Goal: Information Seeking & Learning: Compare options

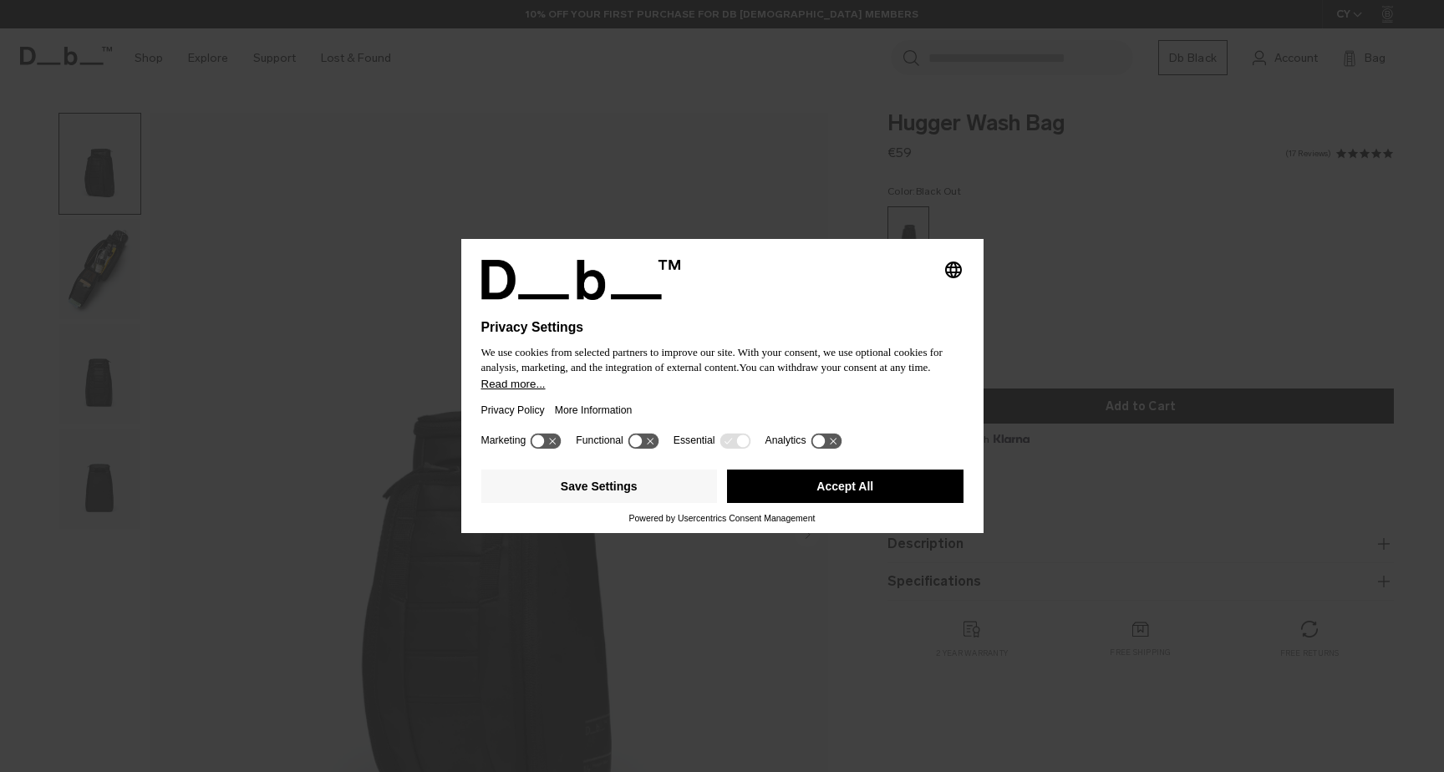
click at [819, 488] on button "Accept All" at bounding box center [845, 486] width 237 height 33
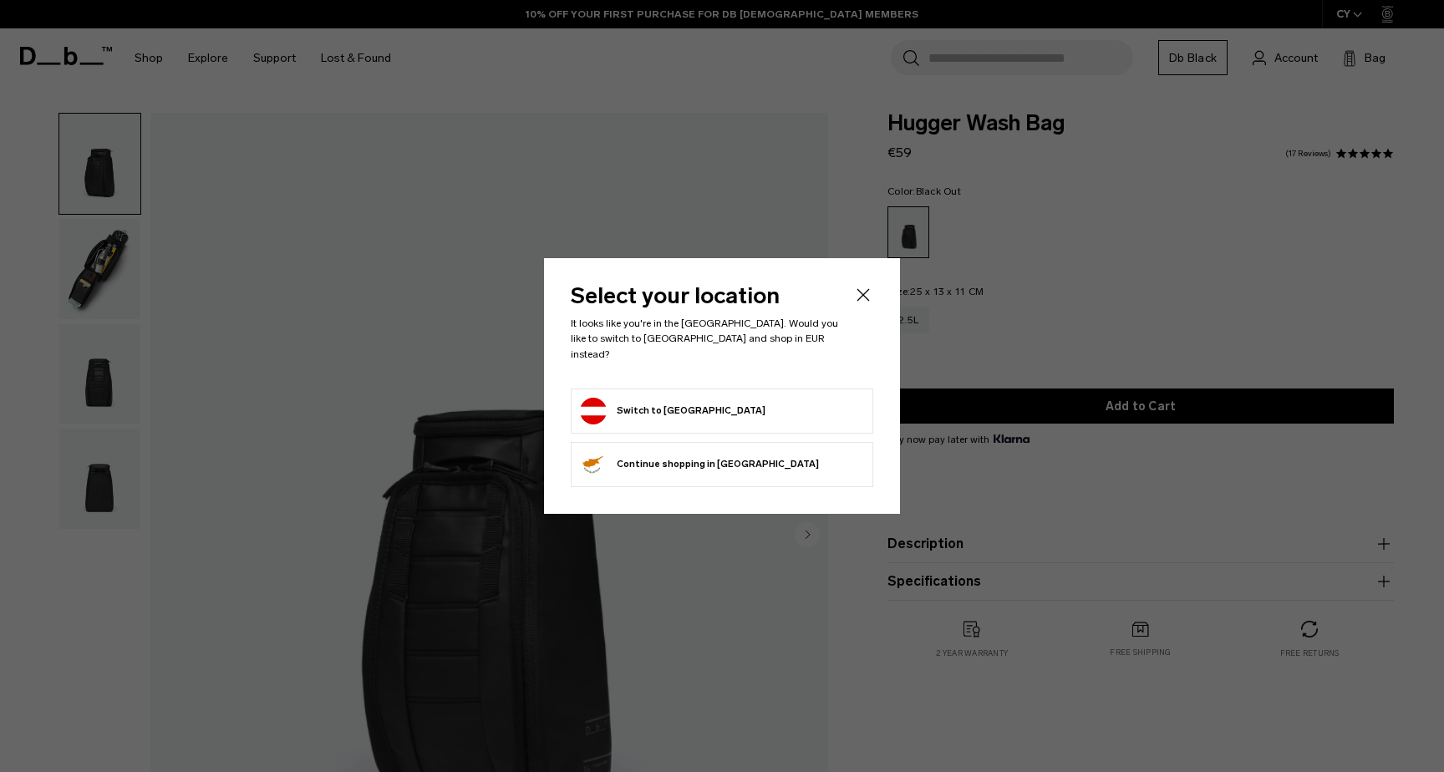
click at [737, 402] on form "Switch to Austria" at bounding box center [722, 411] width 284 height 27
click at [656, 389] on li "Switch to Austria" at bounding box center [722, 411] width 303 height 45
click at [631, 401] on button "Switch to Austria" at bounding box center [673, 411] width 186 height 27
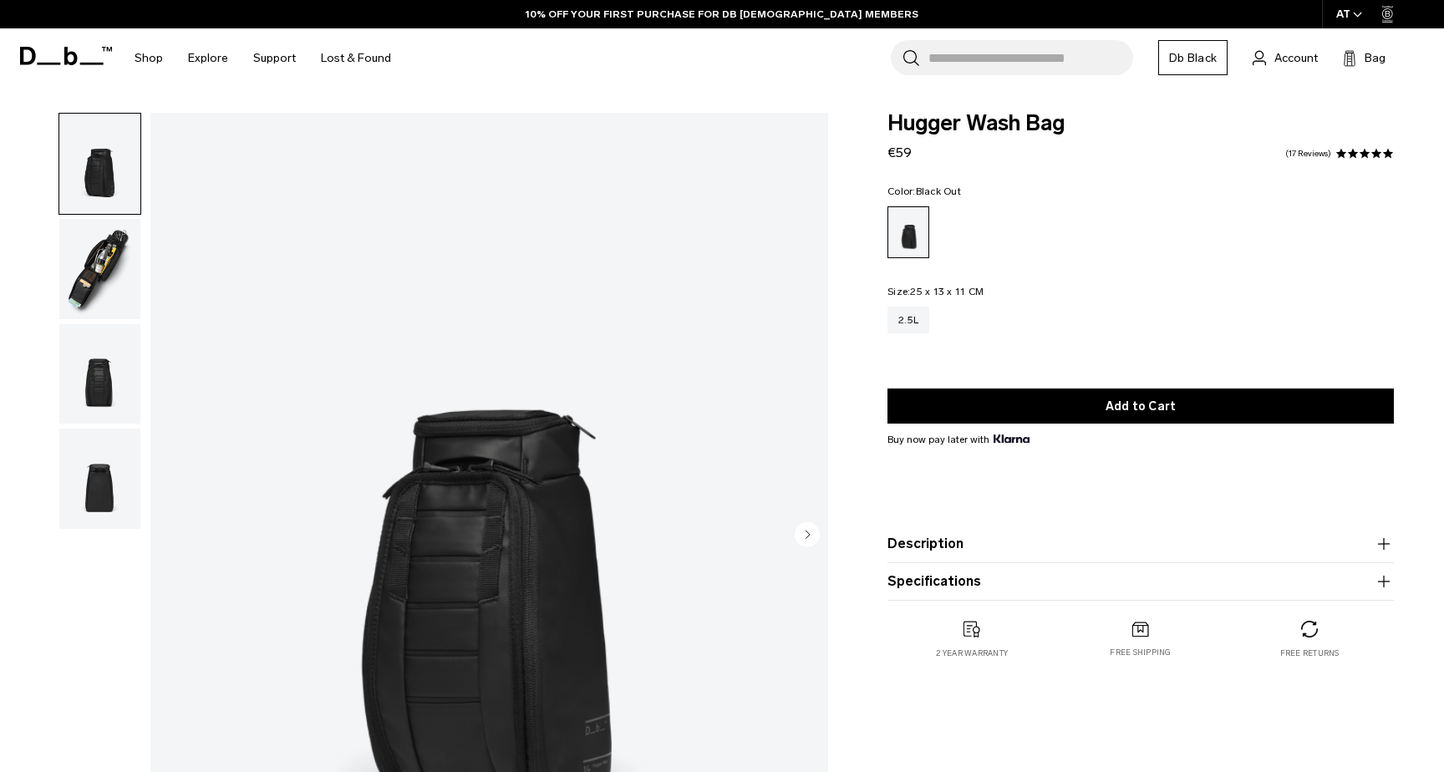
click at [81, 291] on img "button" at bounding box center [99, 269] width 81 height 100
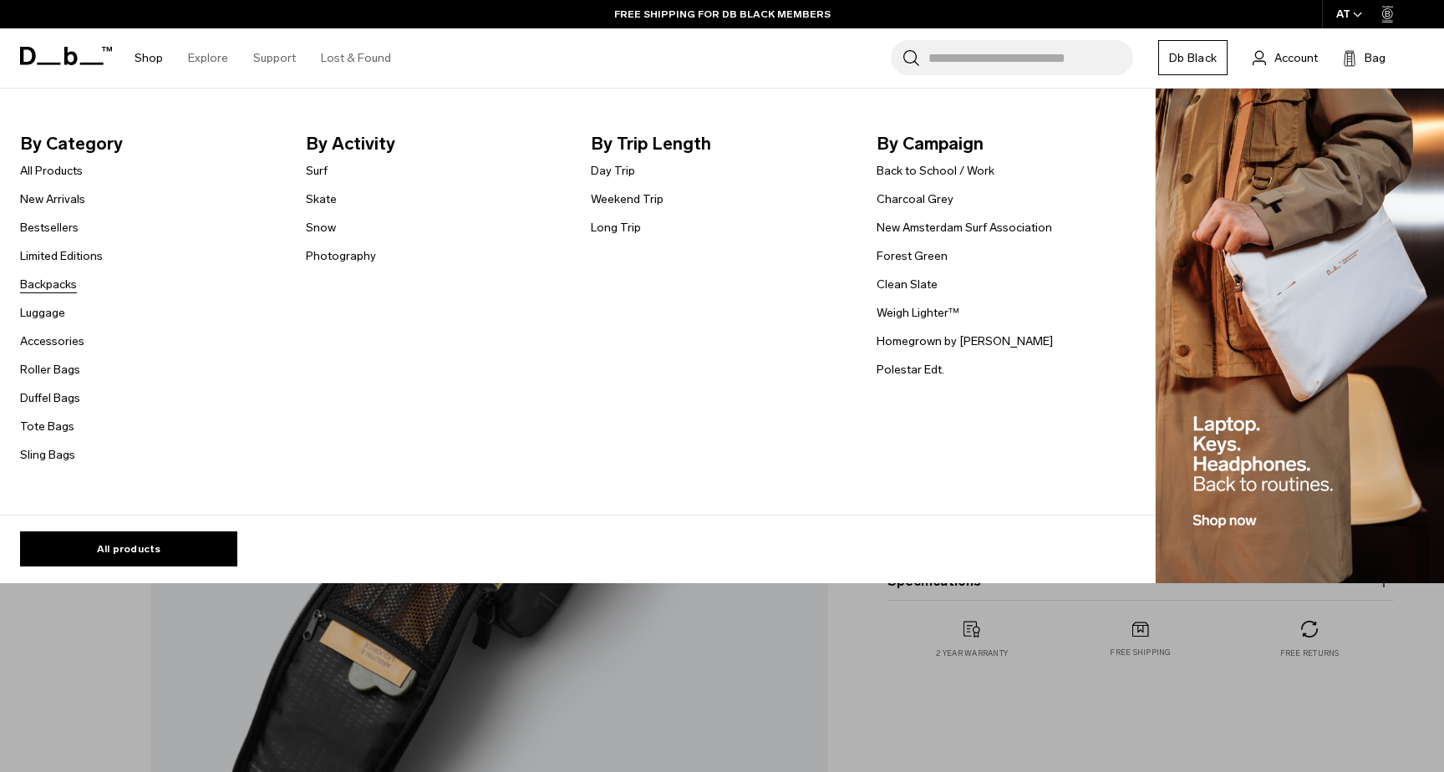
click at [63, 291] on link "Backpacks" at bounding box center [48, 285] width 57 height 18
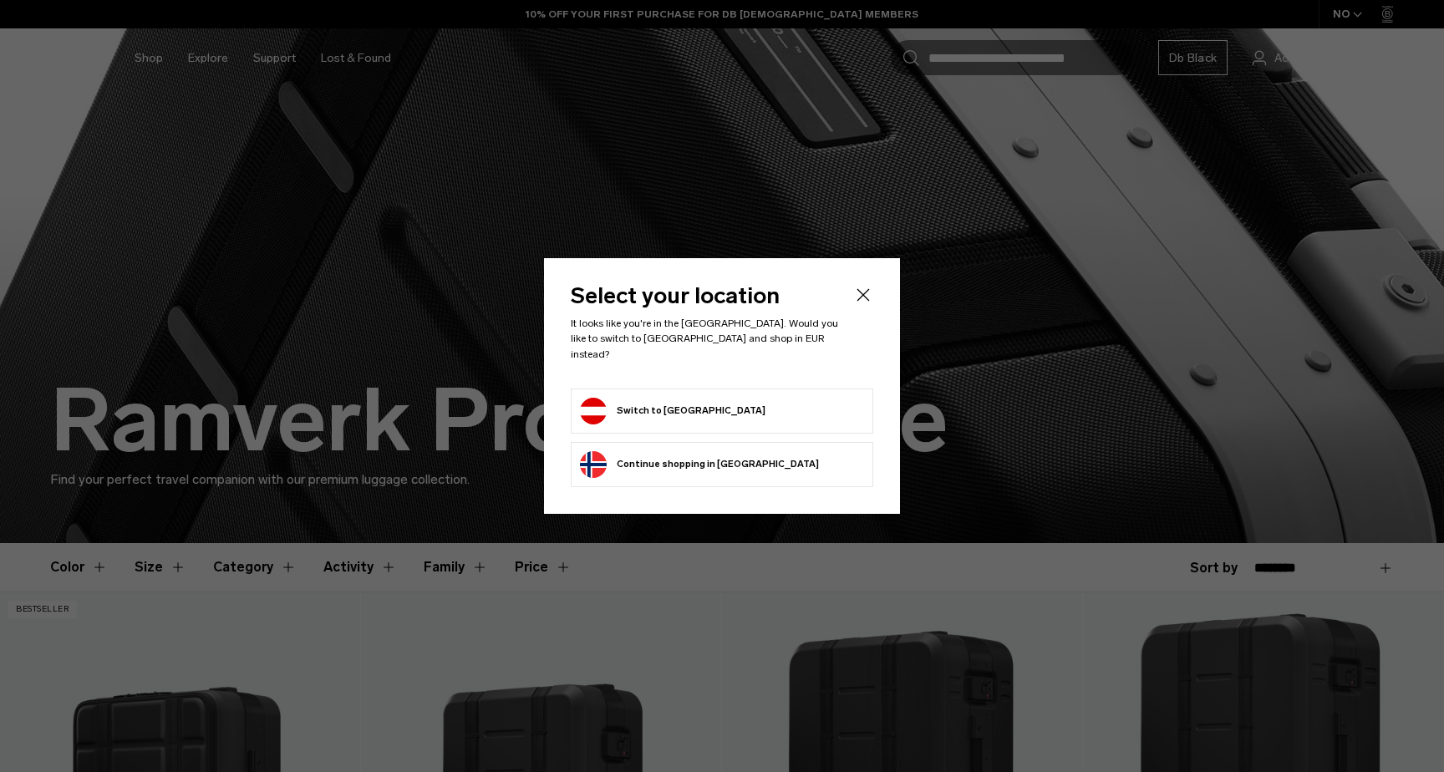
click at [690, 410] on form "Switch to Austria" at bounding box center [722, 411] width 284 height 27
click at [660, 398] on button "Switch to Austria" at bounding box center [673, 411] width 186 height 27
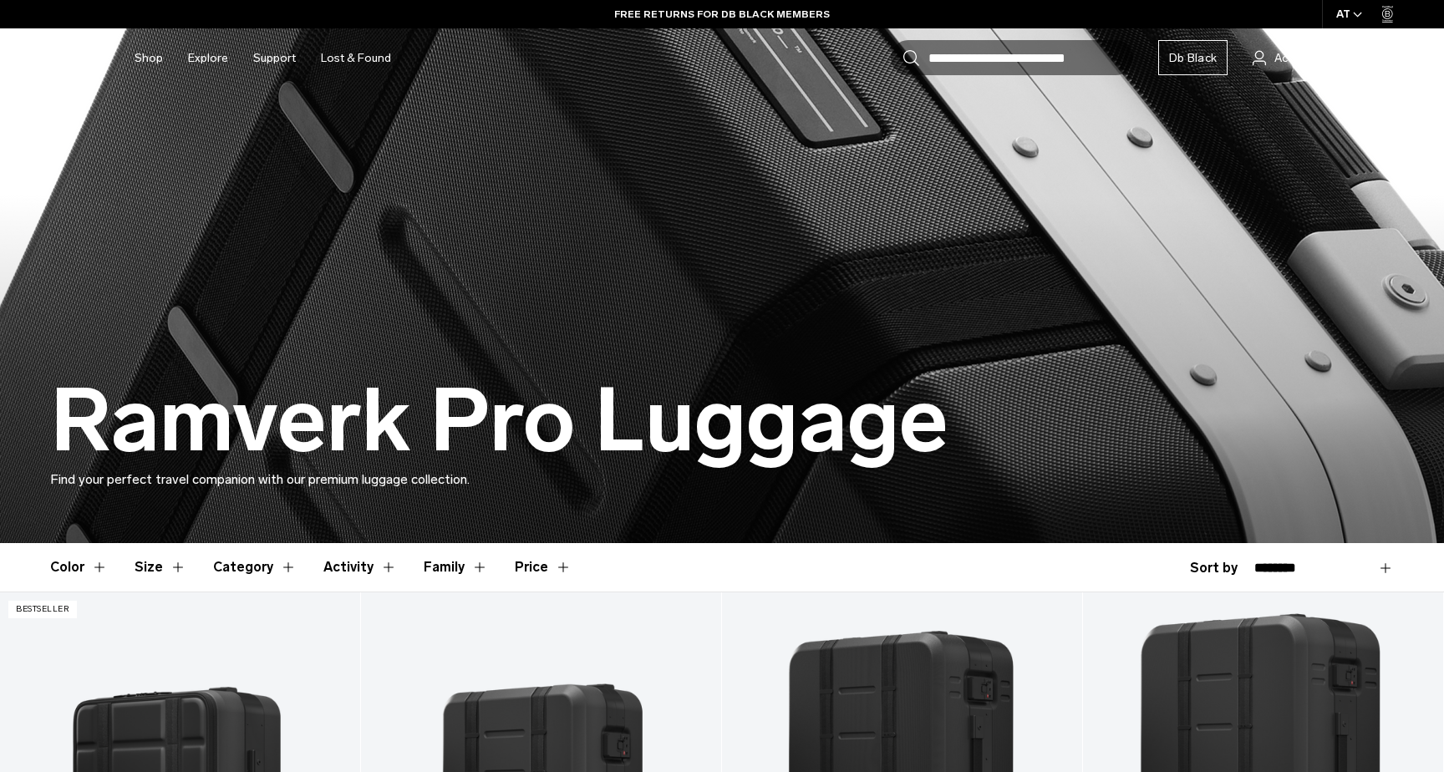
click at [828, 572] on header "Color Size Category Activity Family Price" at bounding box center [722, 567] width 1344 height 48
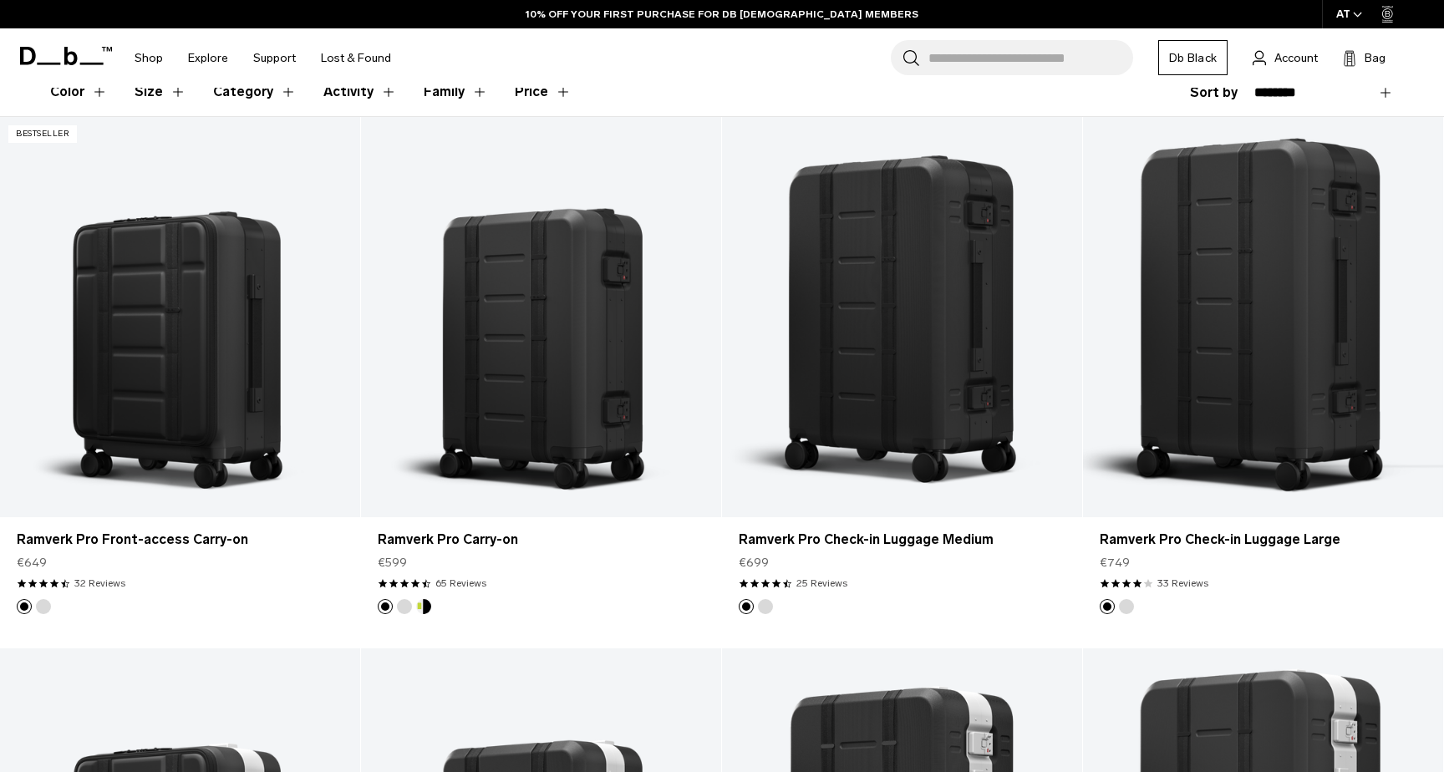
scroll to position [474, 0]
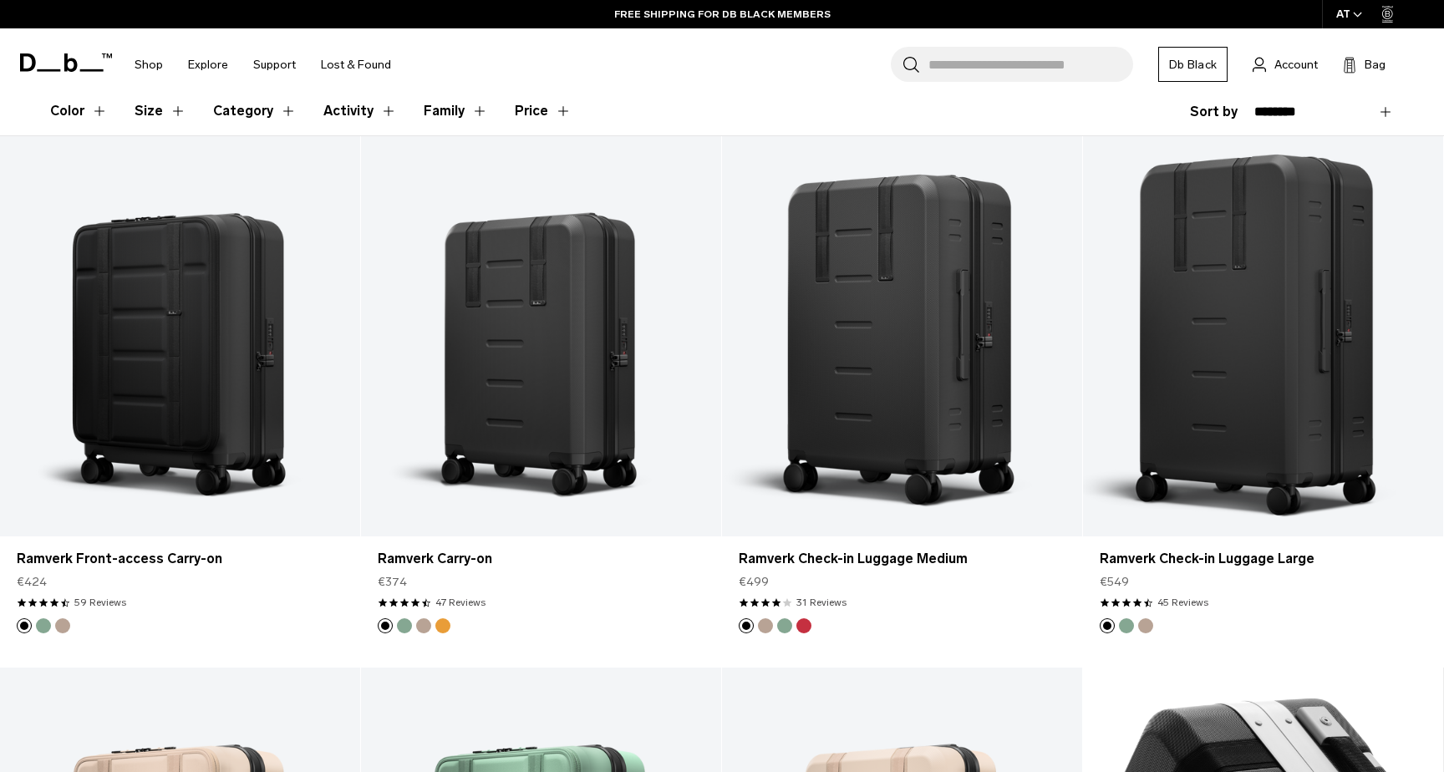
scroll to position [468, 0]
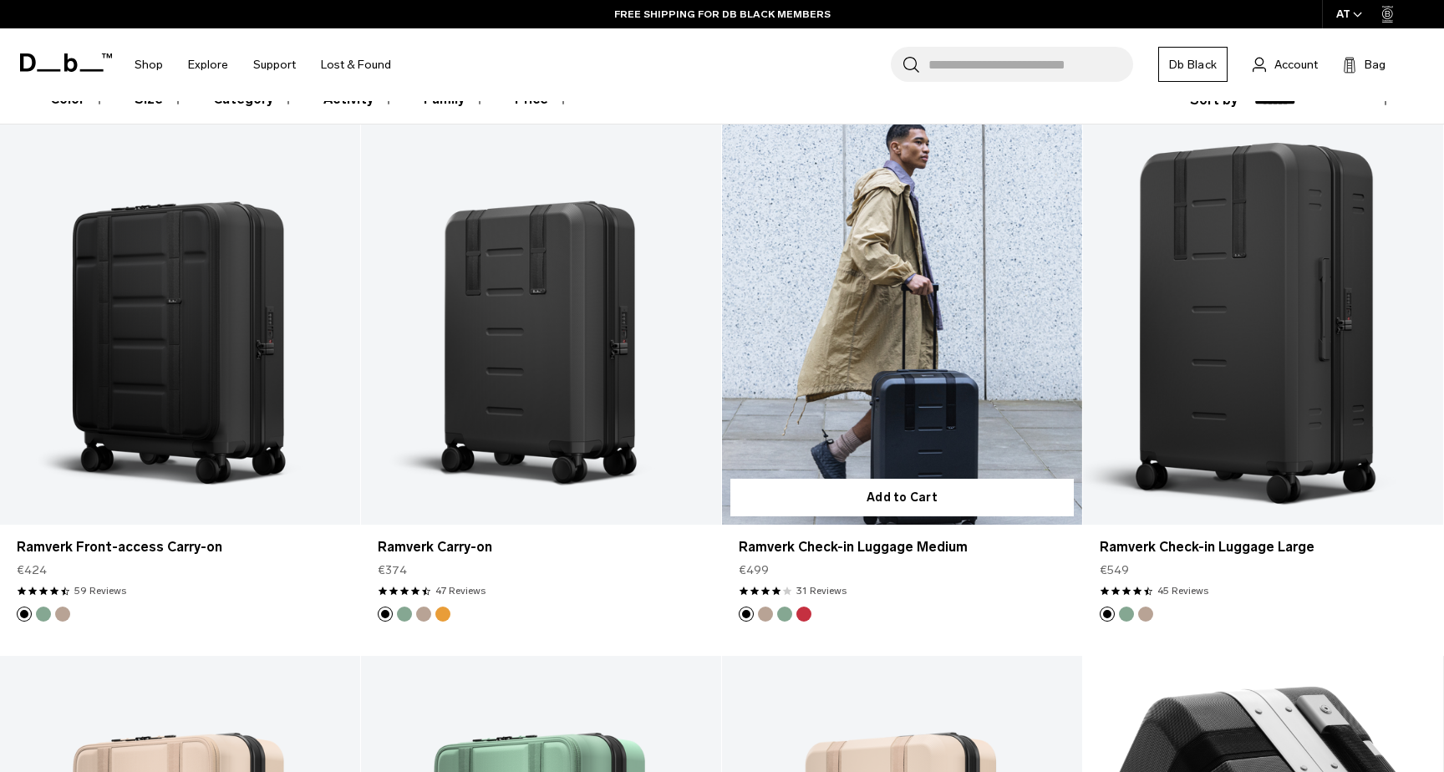
click at [804, 401] on link "Ramverk Check-in Luggage Medium" at bounding box center [902, 325] width 360 height 400
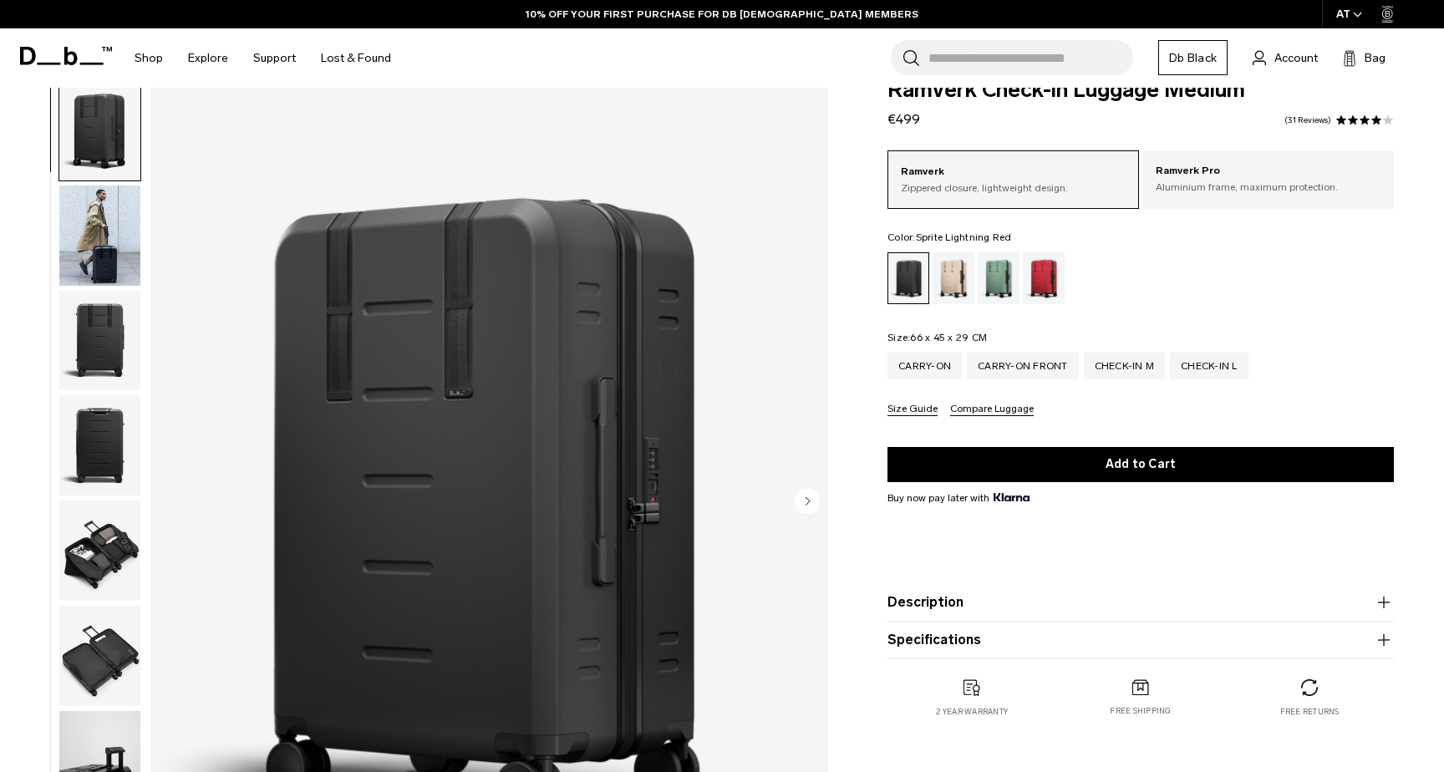
click at [1044, 279] on div "Sprite Lightning Red" at bounding box center [1044, 278] width 43 height 52
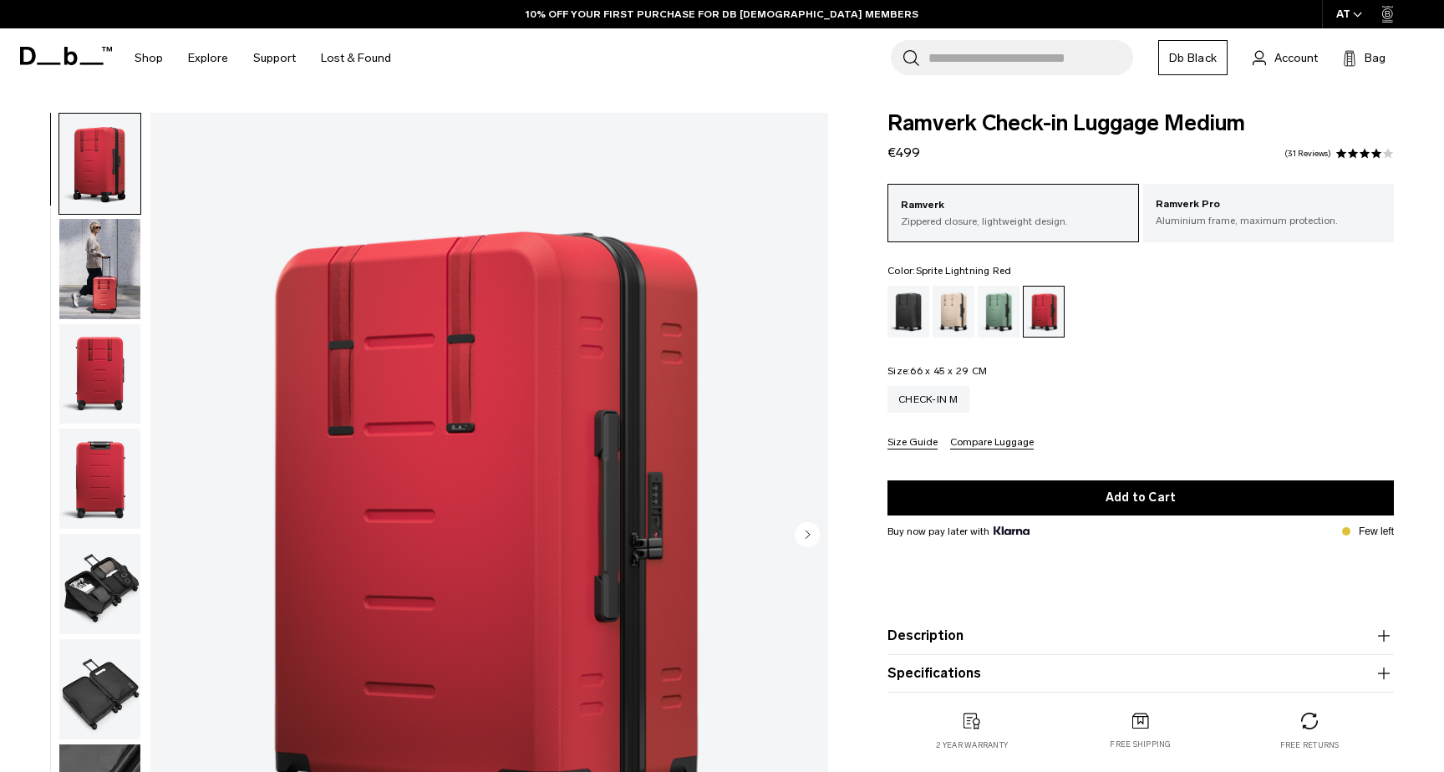
click at [69, 255] on img "button" at bounding box center [99, 269] width 81 height 100
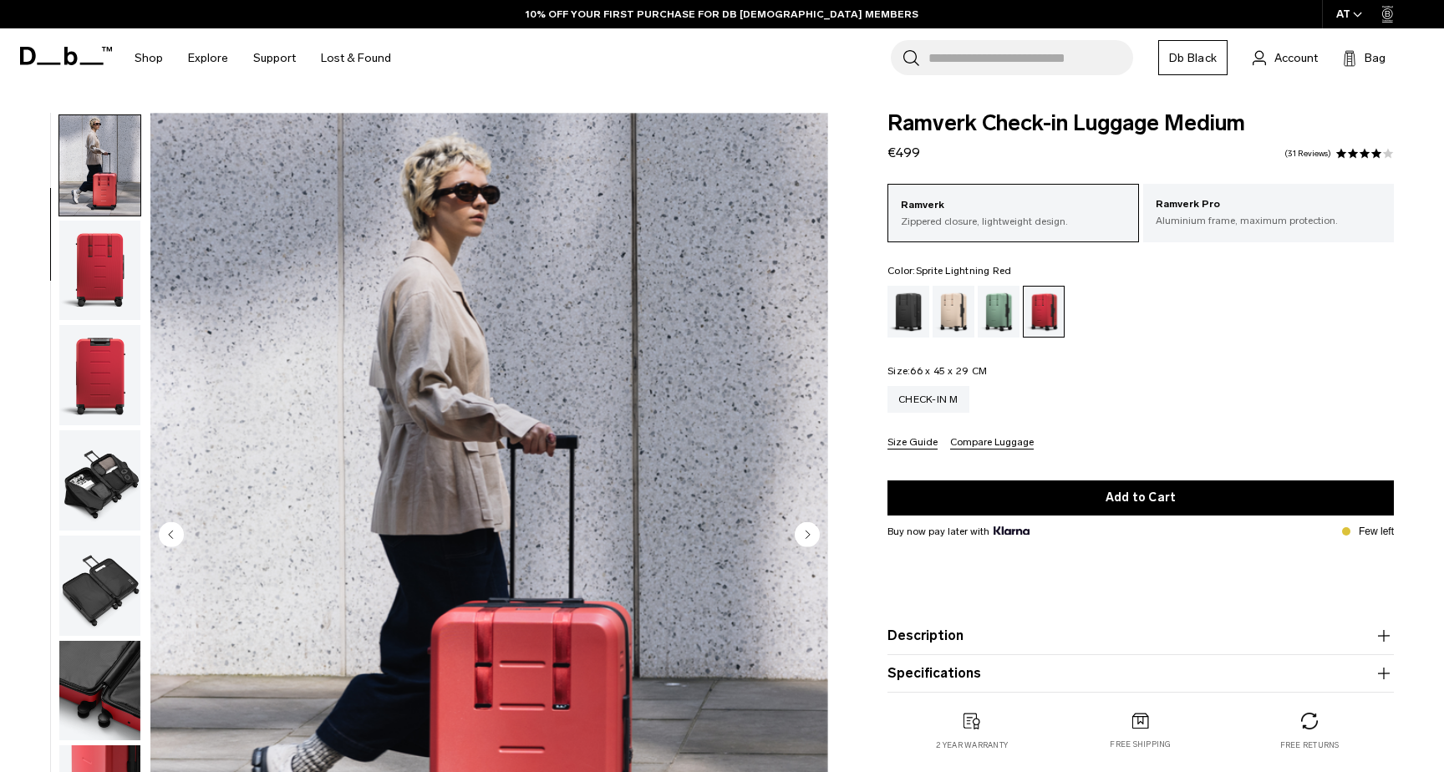
scroll to position [105, 0]
click at [816, 533] on circle "Next slide" at bounding box center [807, 534] width 25 height 25
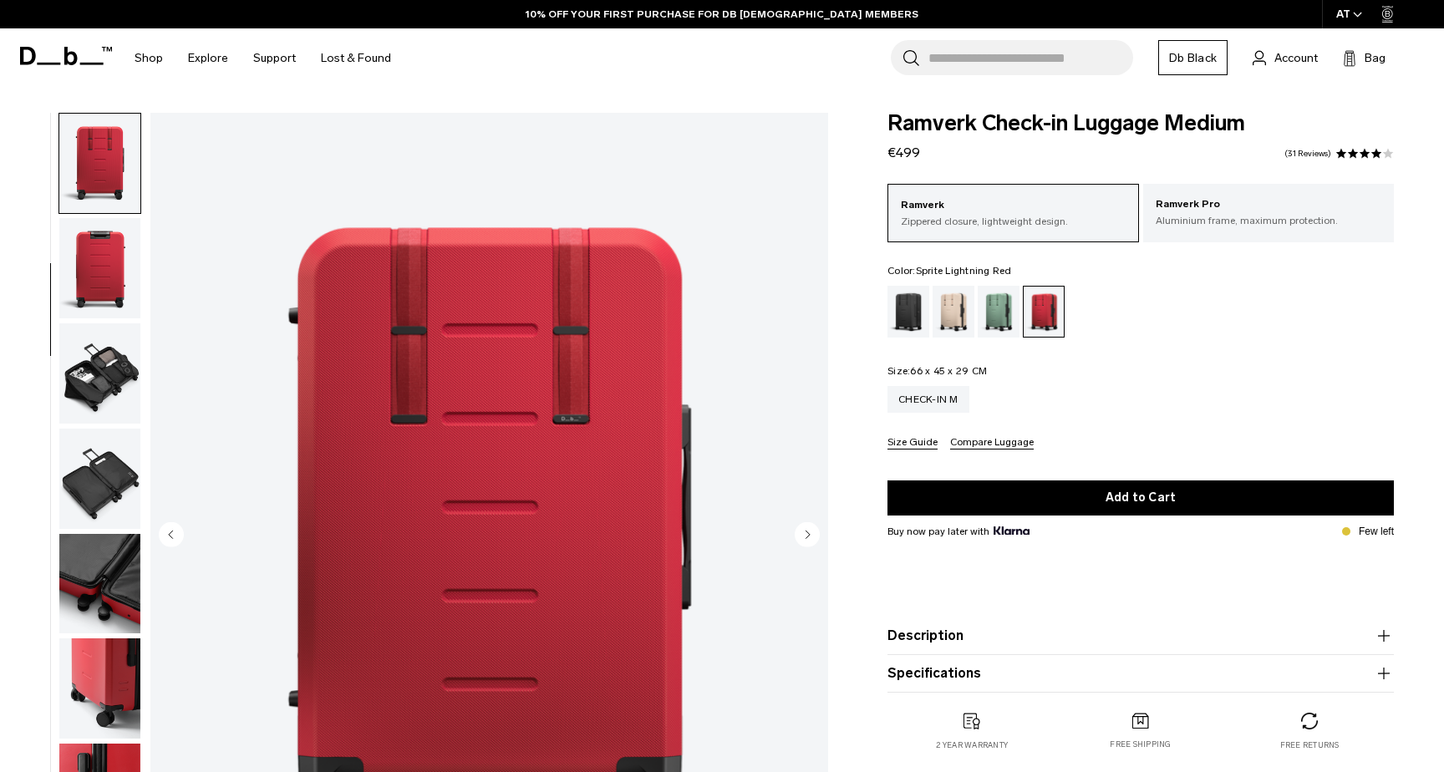
click at [816, 533] on circle "Next slide" at bounding box center [807, 534] width 25 height 25
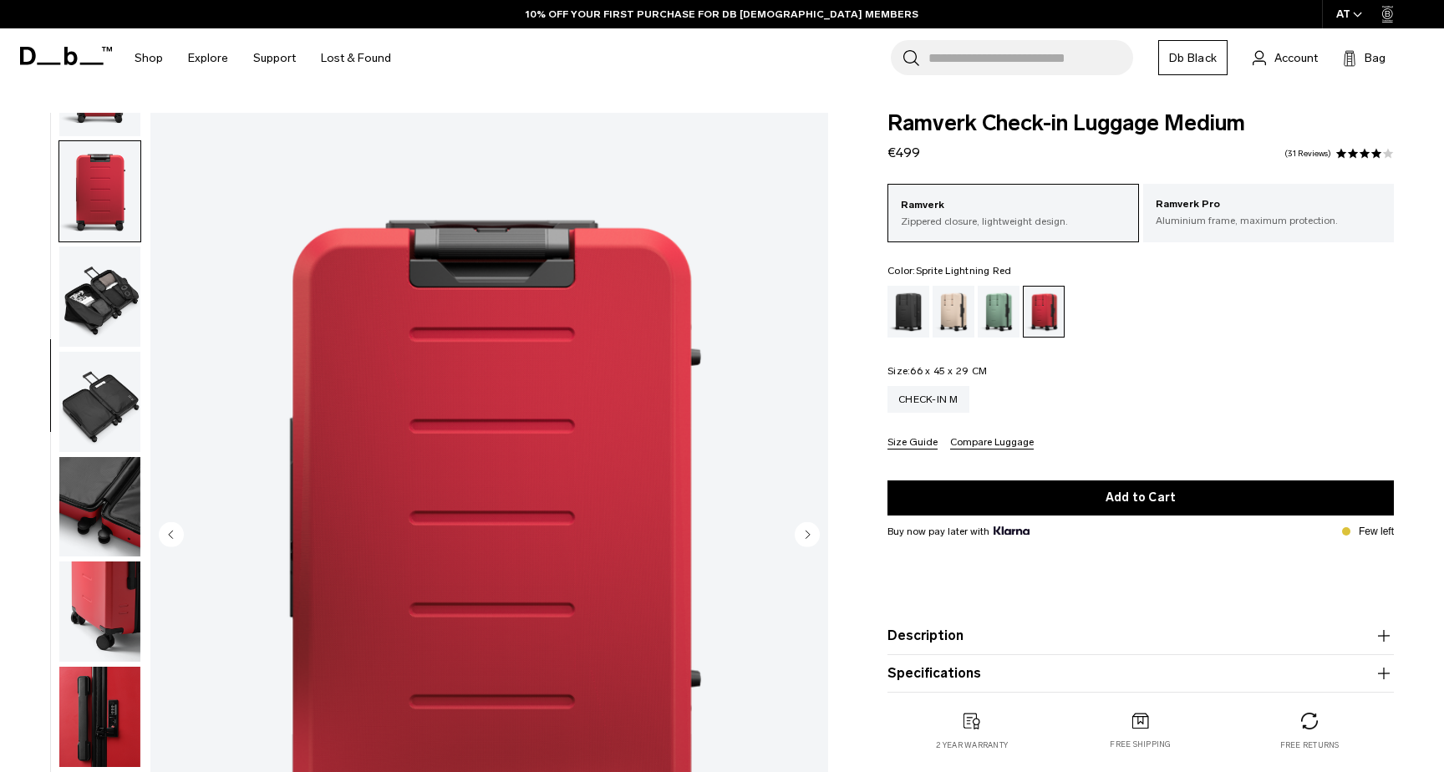
scroll to position [306, 0]
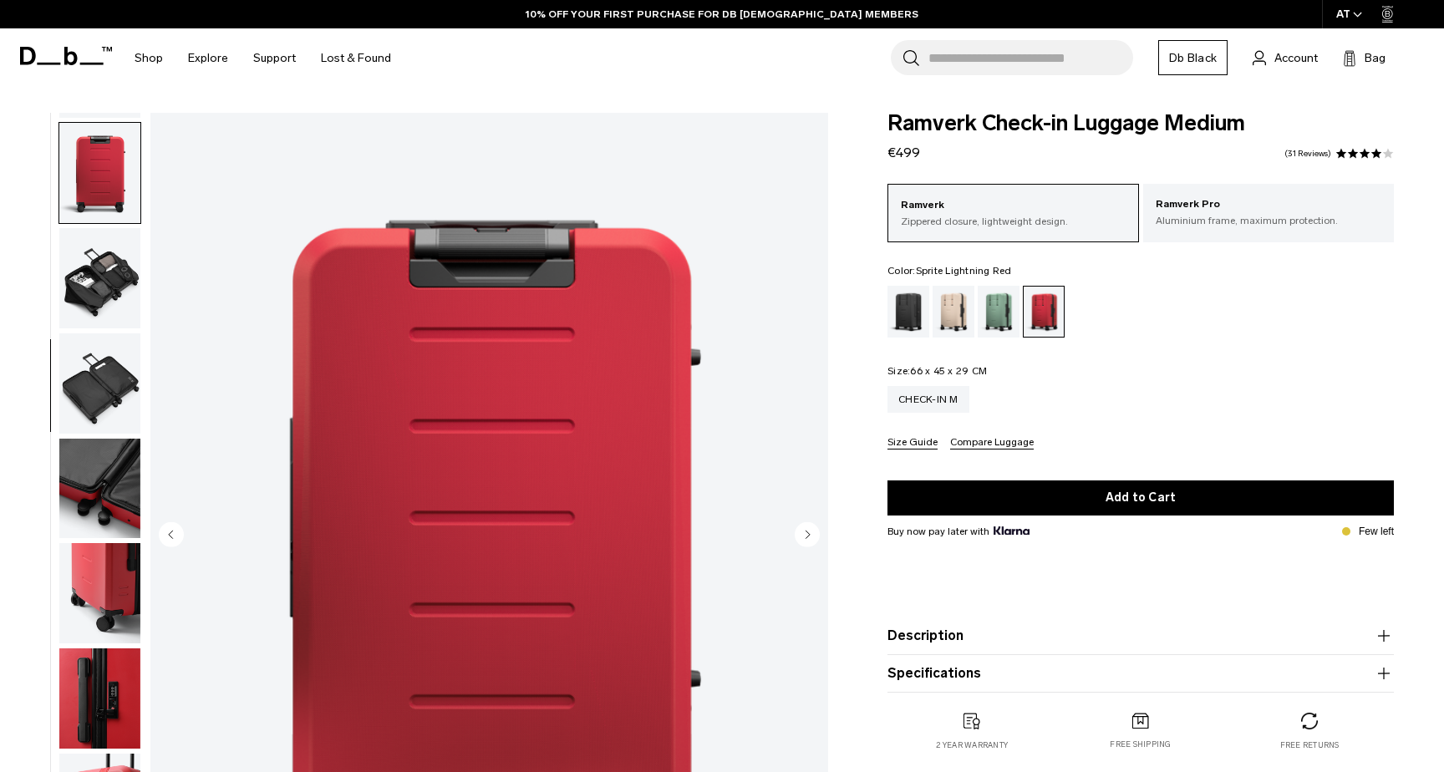
click at [816, 533] on circle "Next slide" at bounding box center [807, 534] width 25 height 25
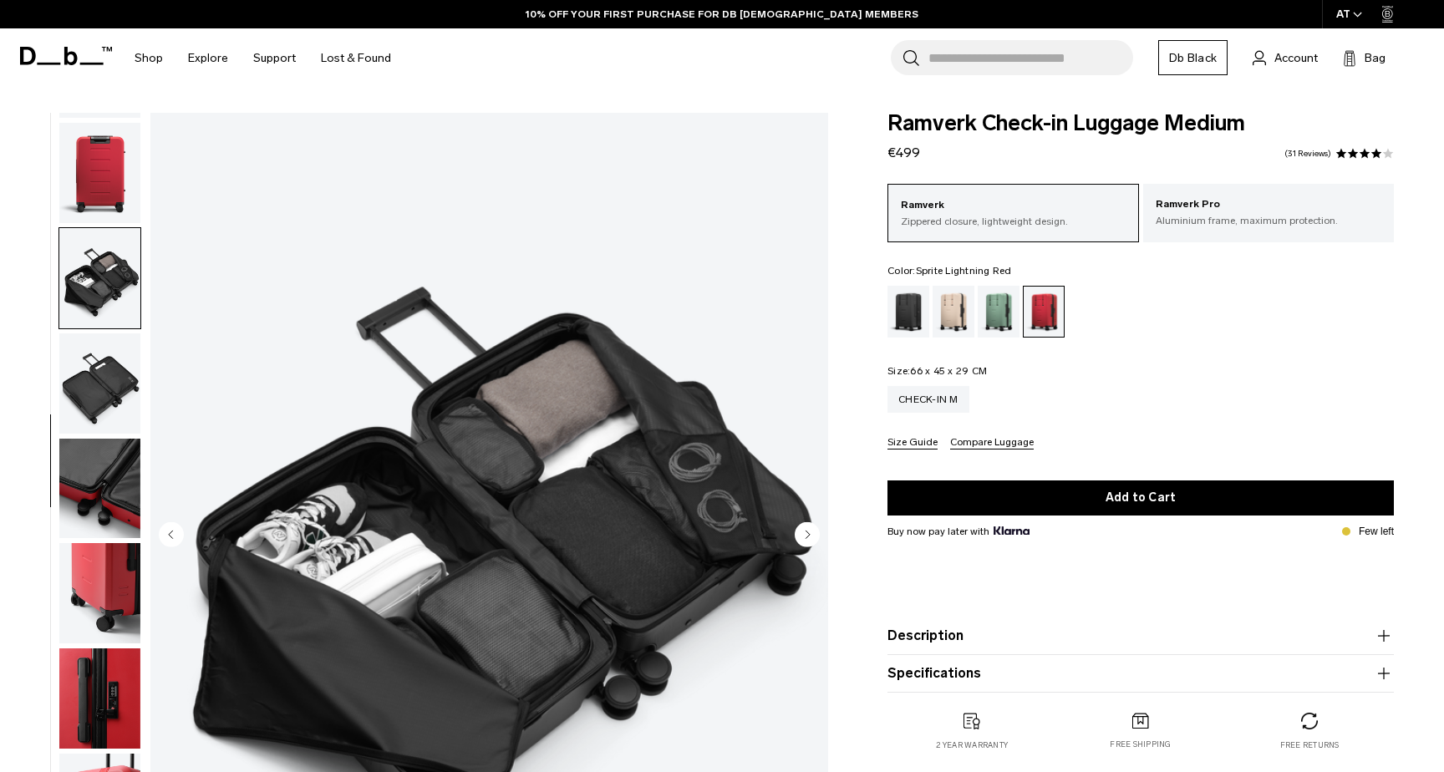
click at [816, 533] on circle "Next slide" at bounding box center [807, 534] width 25 height 25
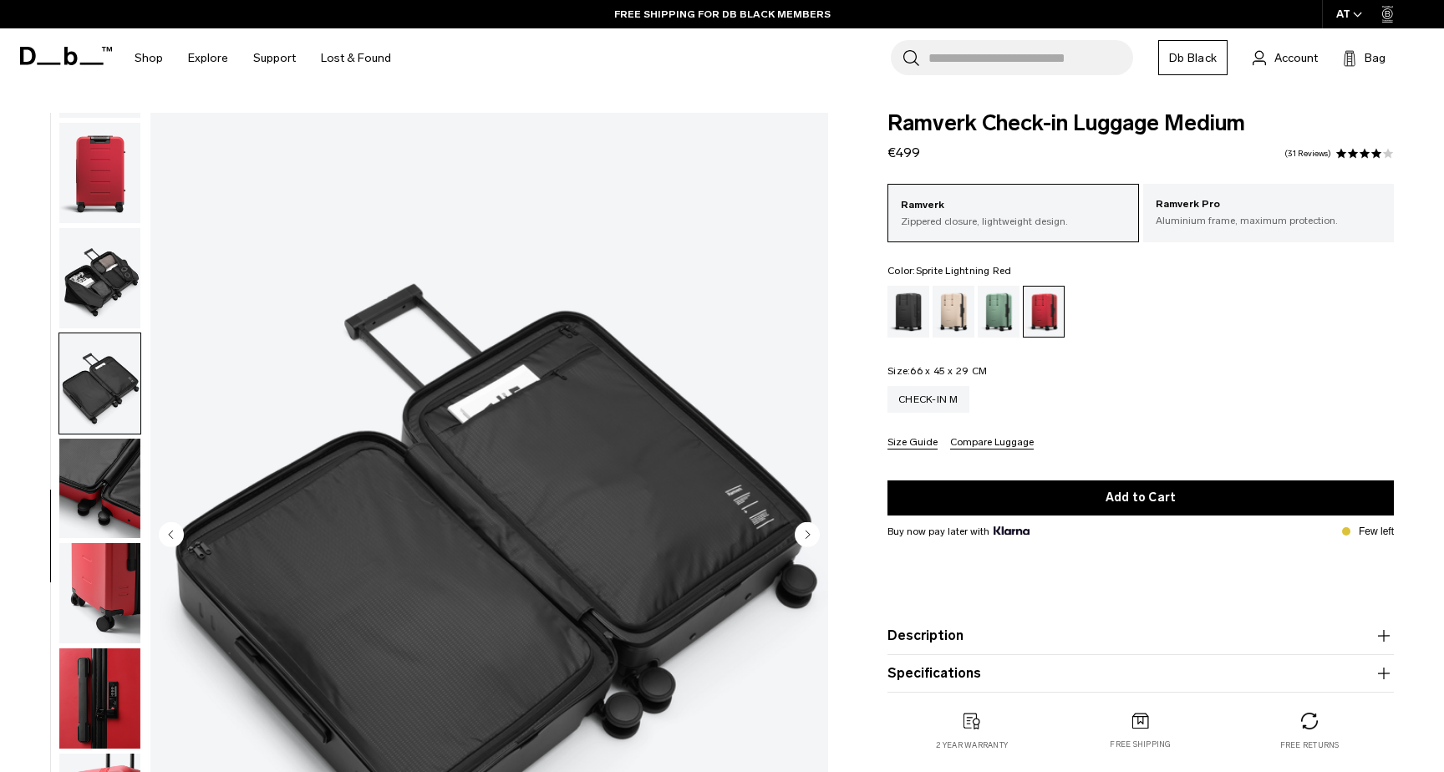
click at [816, 533] on circle "Next slide" at bounding box center [807, 534] width 25 height 25
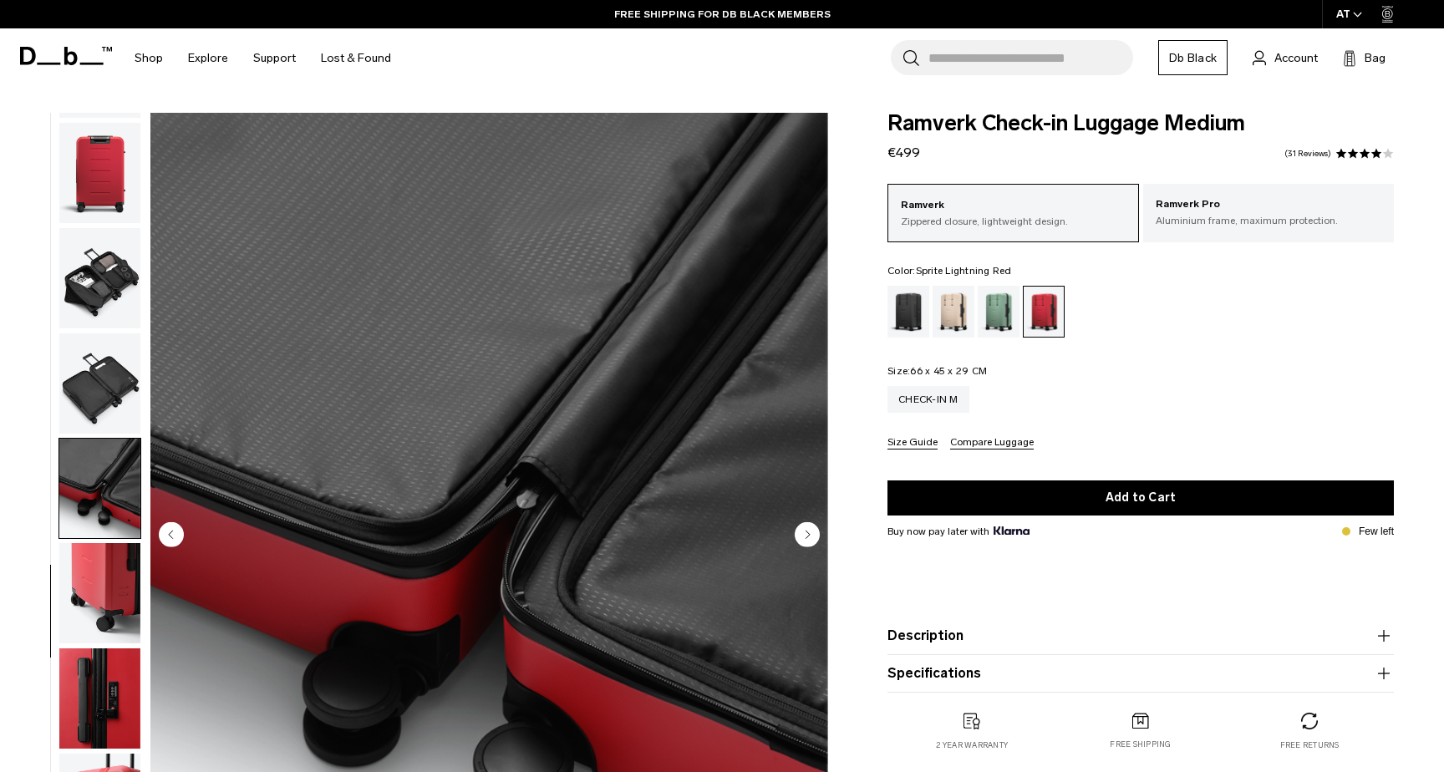
click at [816, 533] on circle "Next slide" at bounding box center [807, 534] width 25 height 25
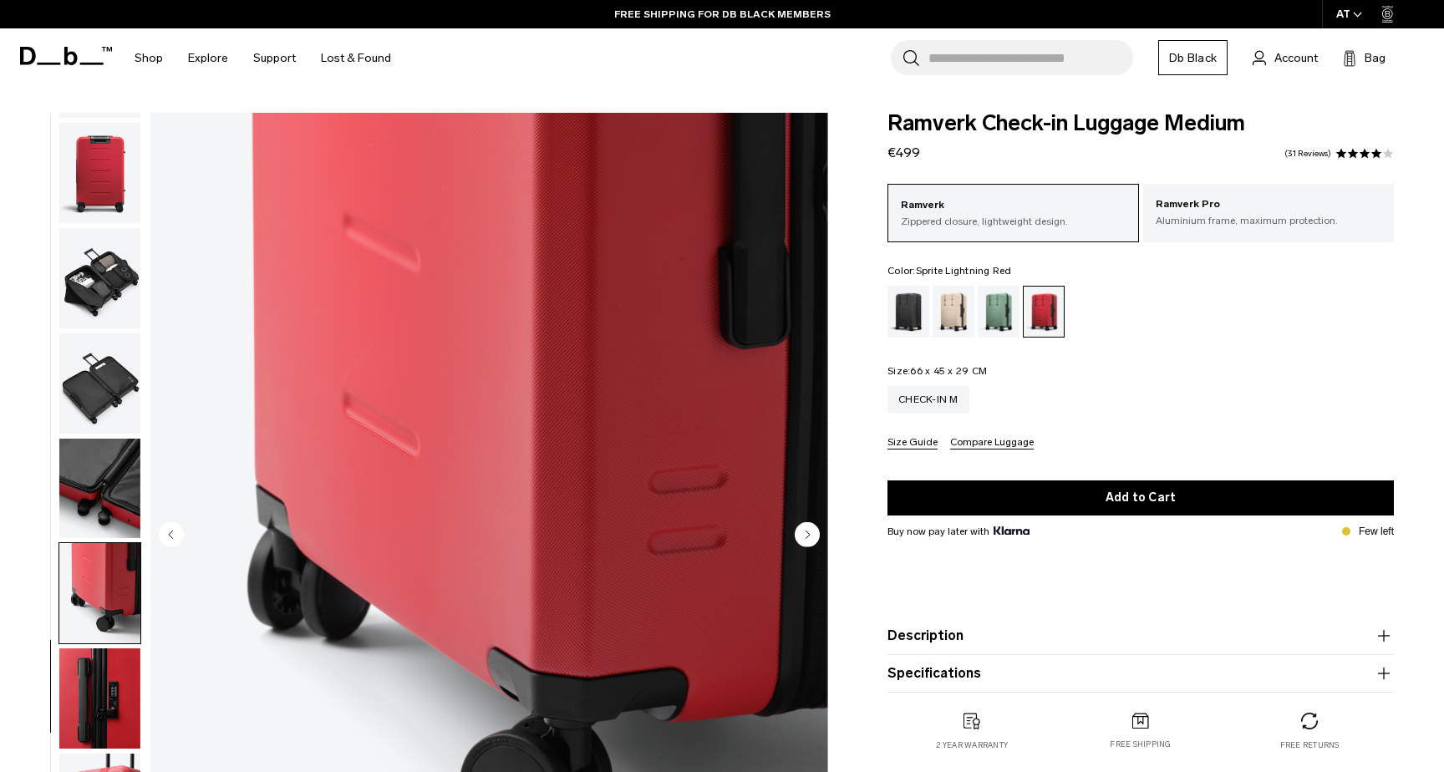
click at [816, 533] on circle "Next slide" at bounding box center [807, 534] width 25 height 25
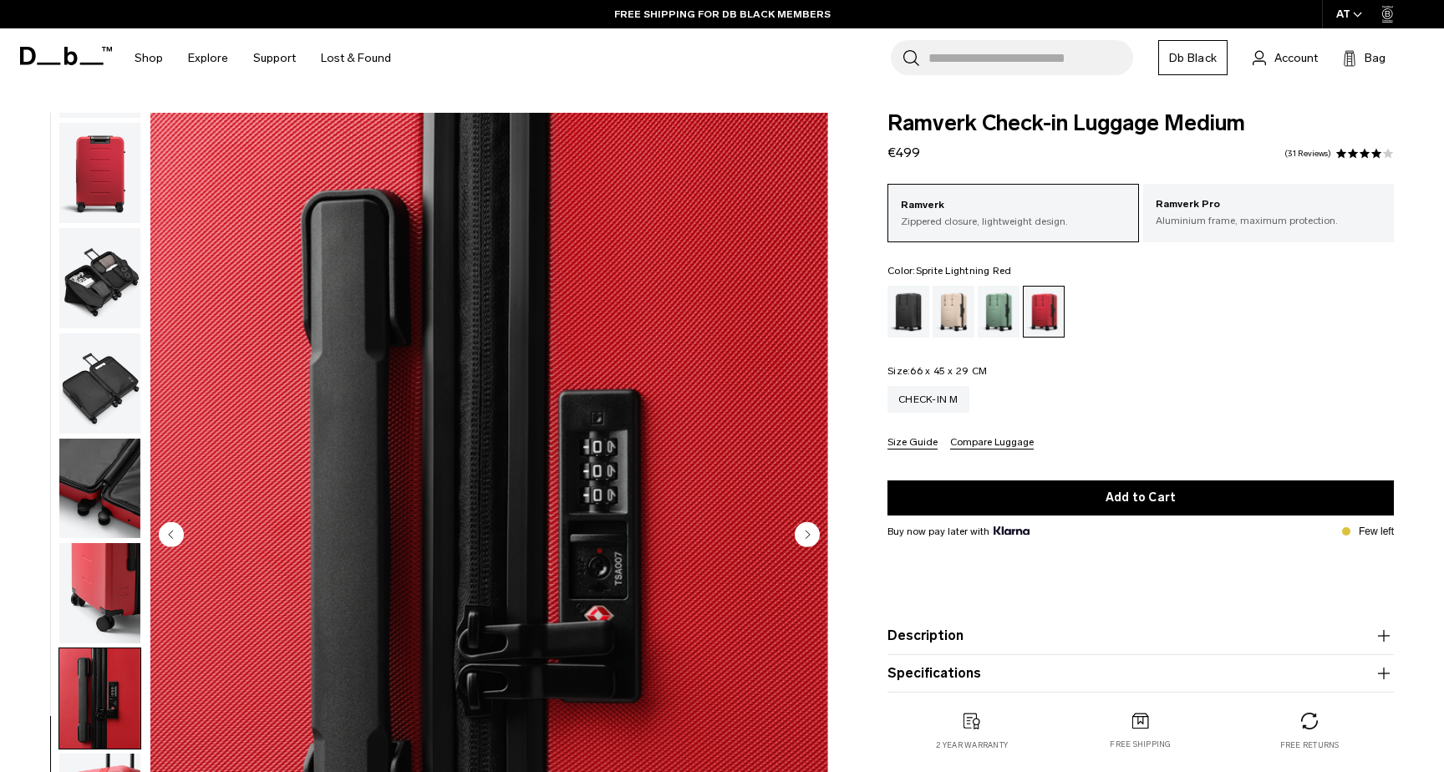
click at [816, 533] on circle "Next slide" at bounding box center [807, 534] width 25 height 25
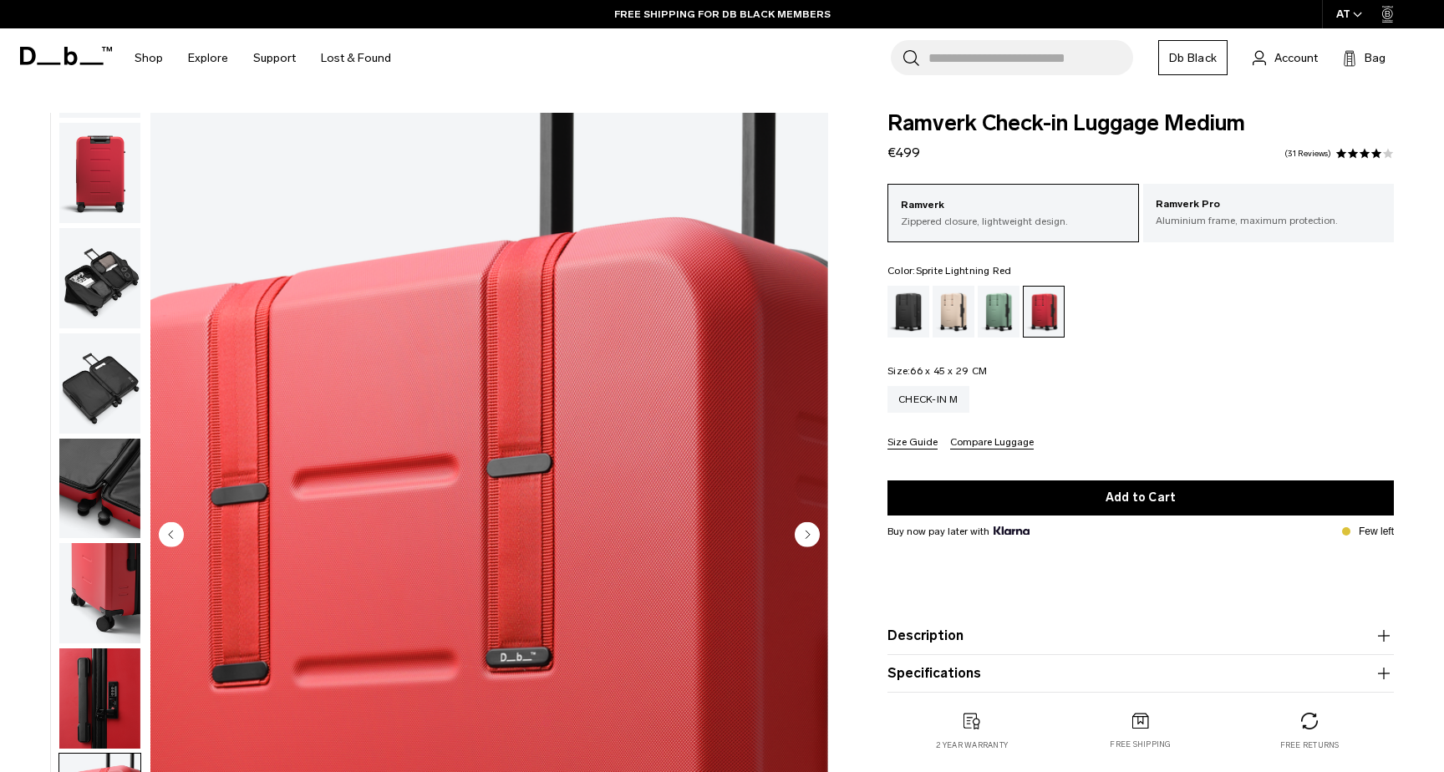
click at [816, 533] on circle "Next slide" at bounding box center [807, 534] width 25 height 25
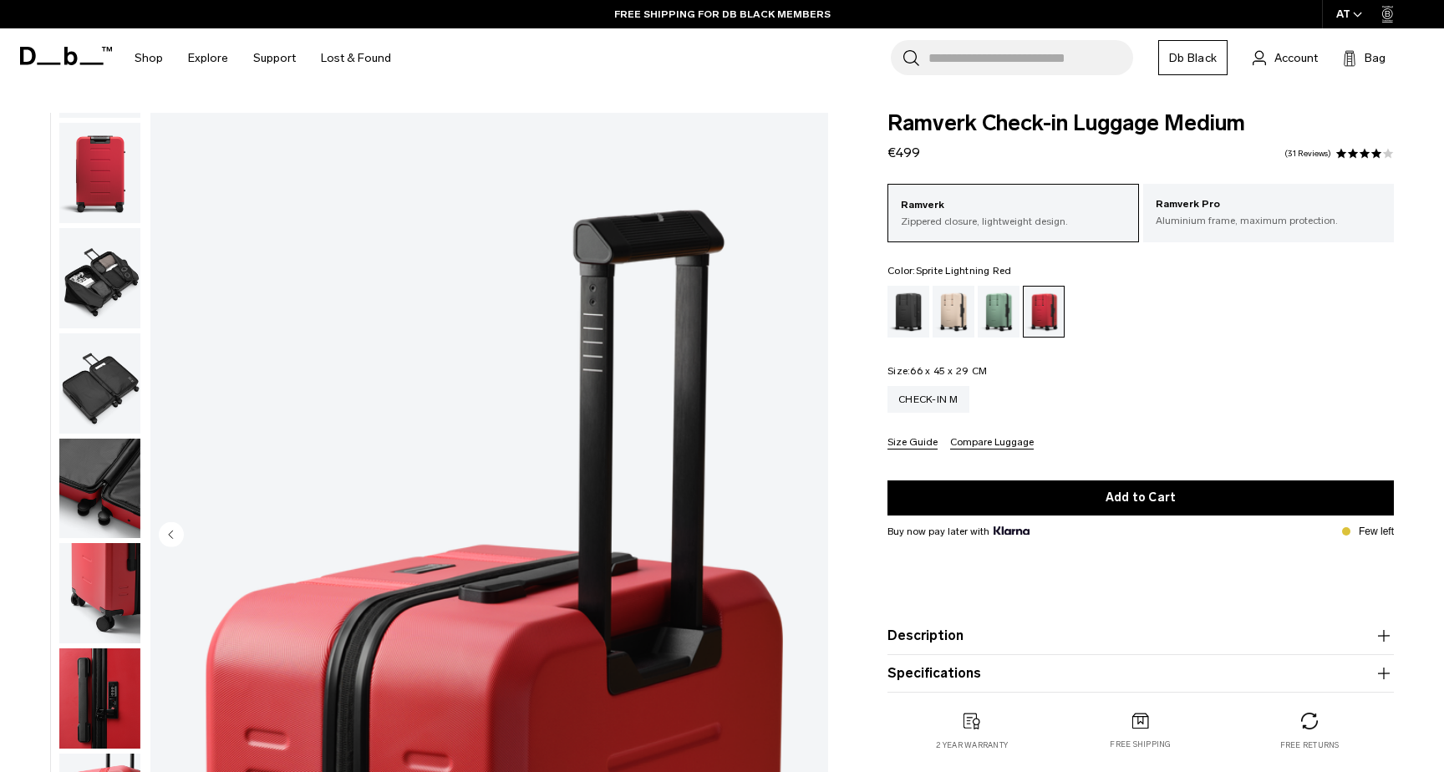
click at [816, 533] on img "11 / 11" at bounding box center [489, 536] width 678 height 847
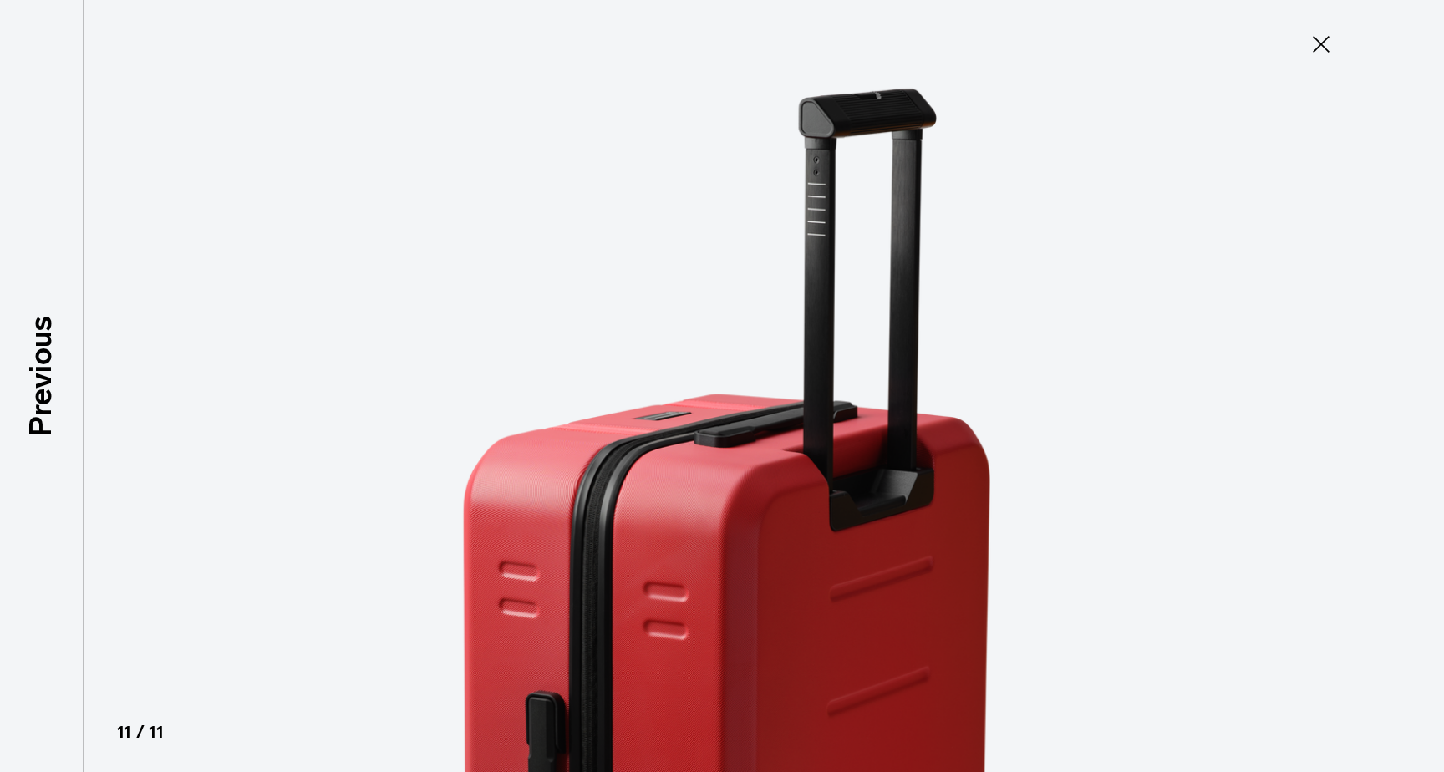
click at [1315, 43] on icon at bounding box center [1321, 44] width 27 height 27
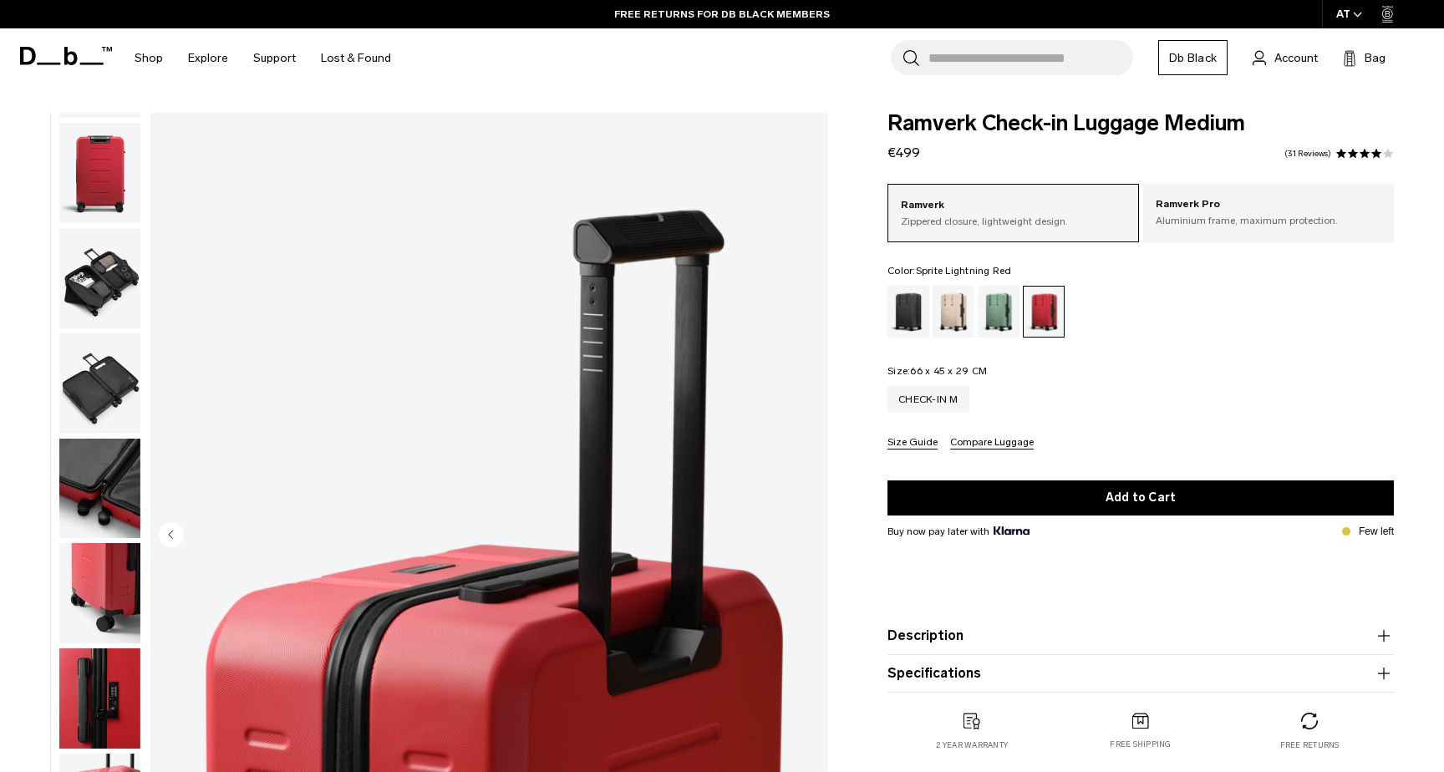
click at [1087, 383] on fieldset "Size: 66 x 45 x 29 CM Out of stock Check-in M Size Guide Compare Luggage" at bounding box center [1141, 408] width 507 height 84
click at [988, 317] on div "Green Ray" at bounding box center [999, 312] width 43 height 52
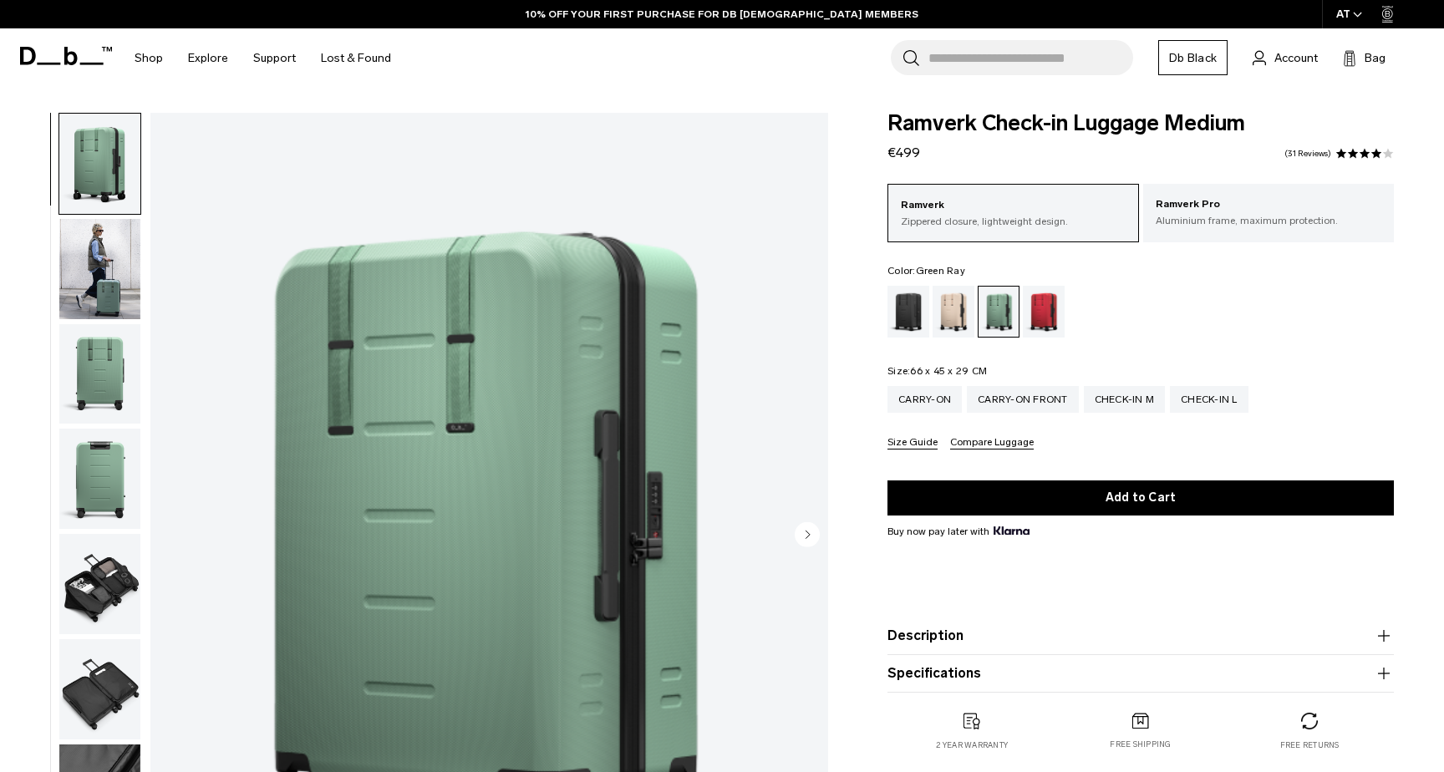
click at [99, 281] on img "button" at bounding box center [99, 269] width 81 height 100
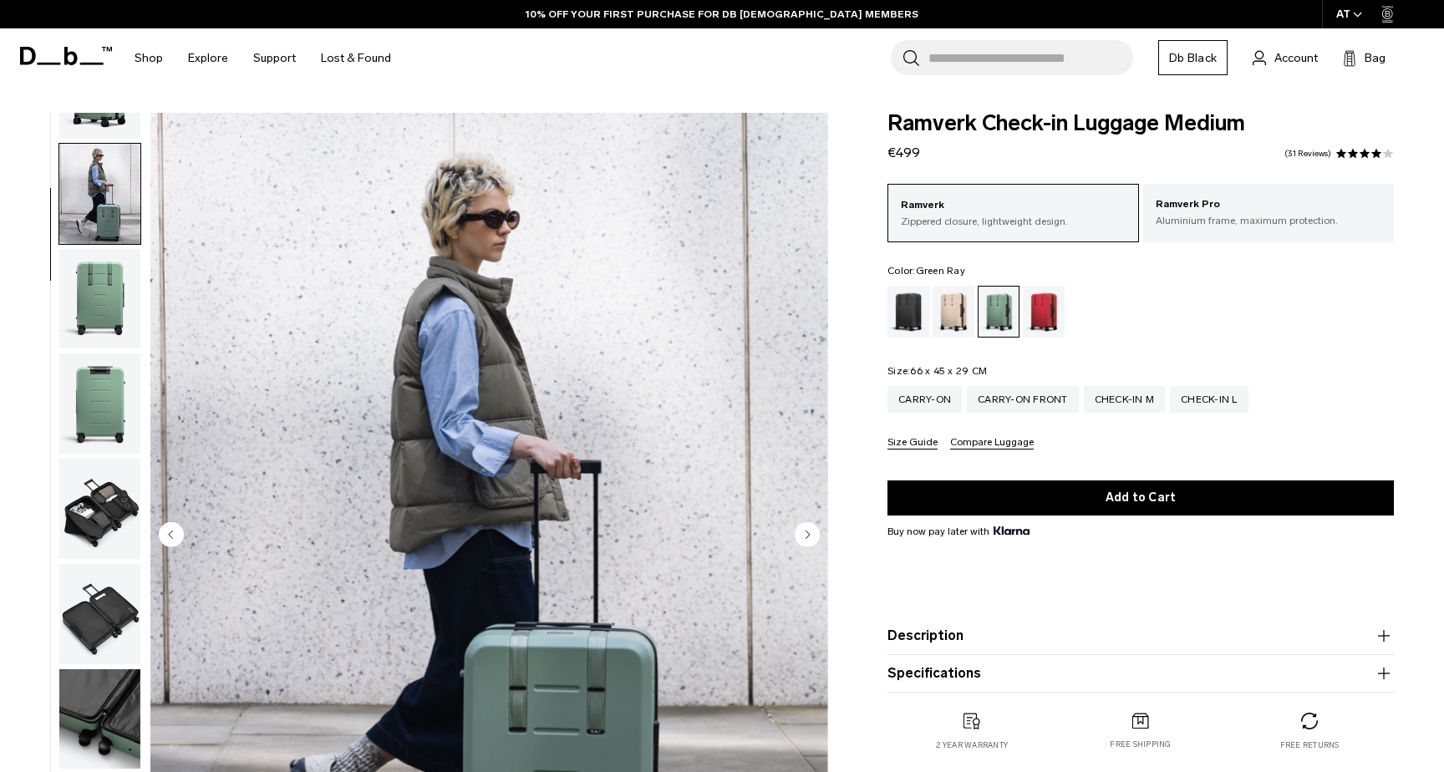
scroll to position [105, 0]
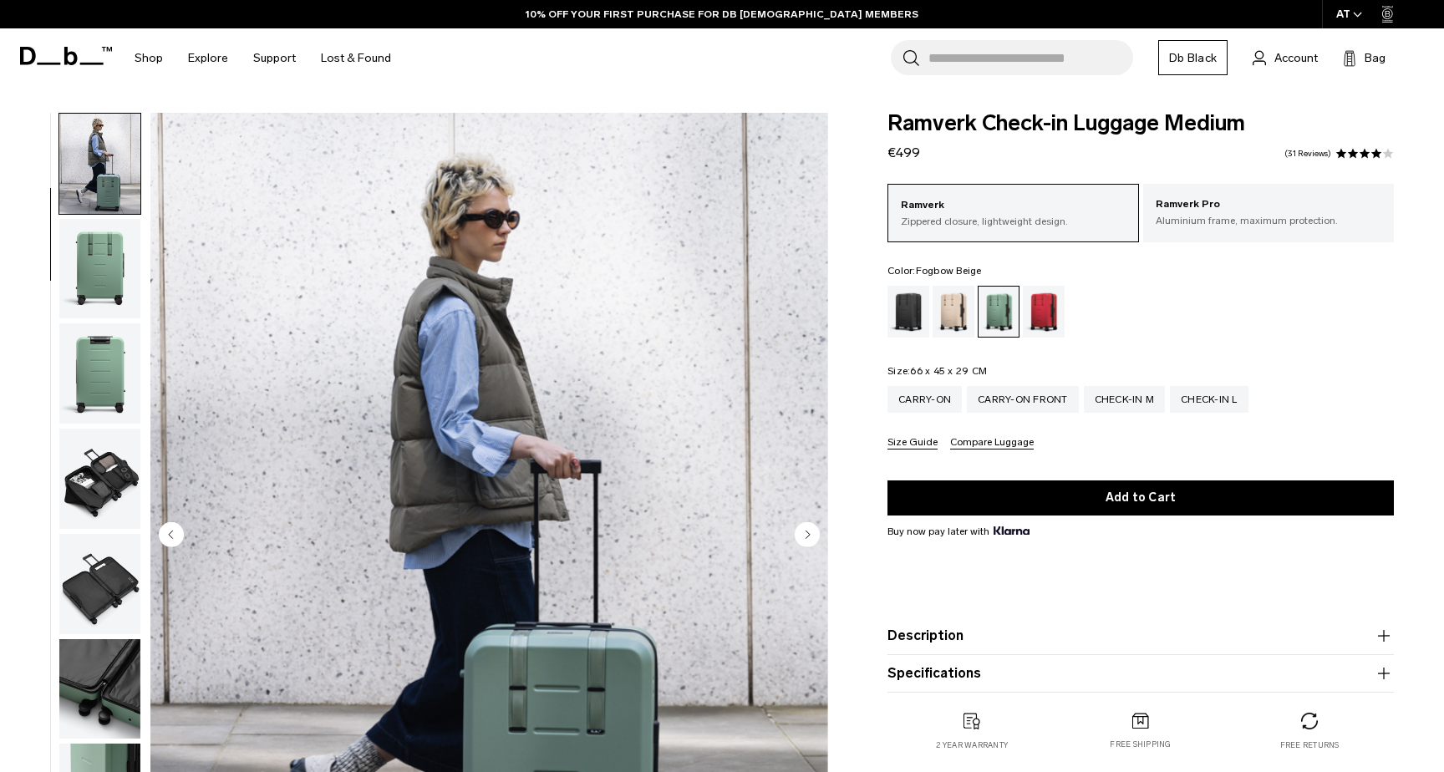
click at [954, 316] on div "Fogbow Beige" at bounding box center [954, 312] width 43 height 52
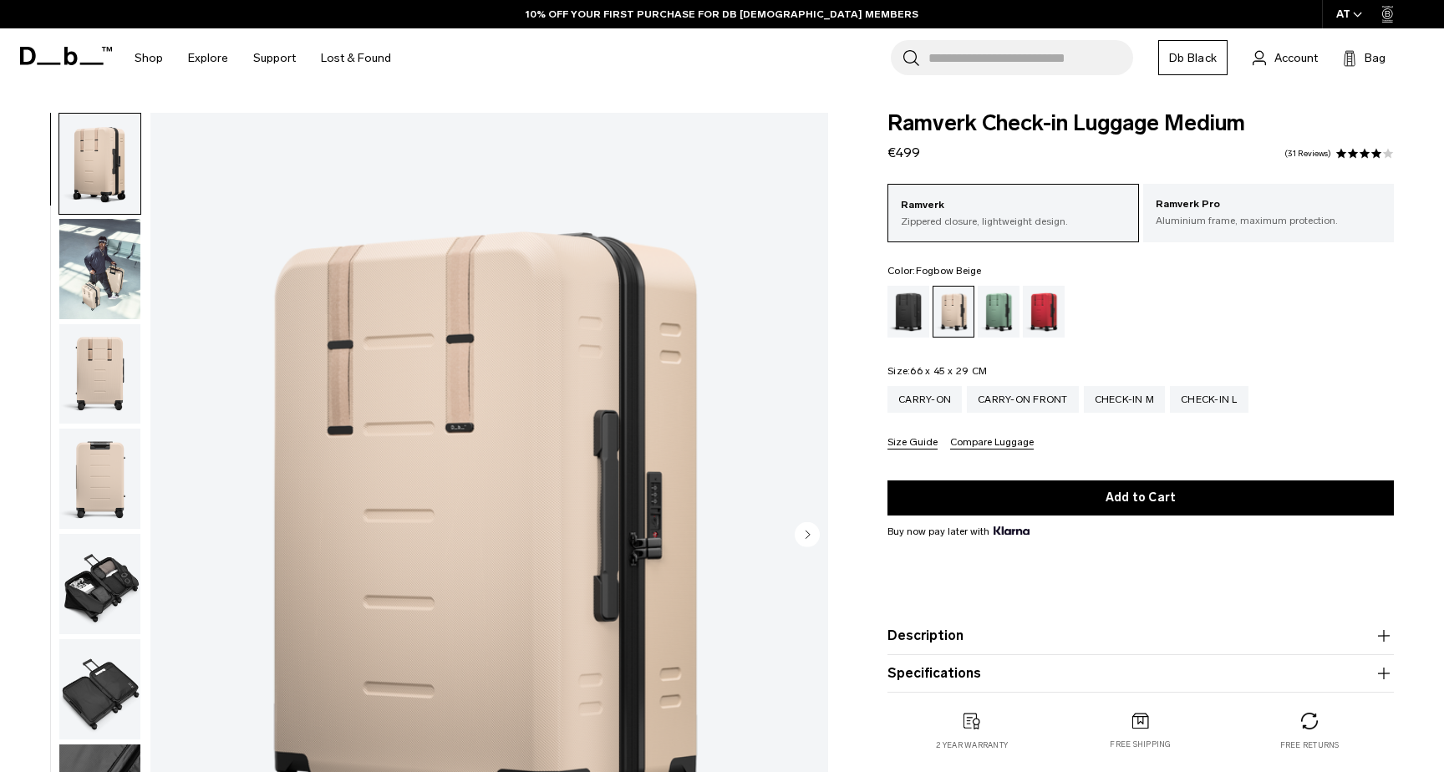
click at [90, 287] on img "button" at bounding box center [99, 269] width 81 height 100
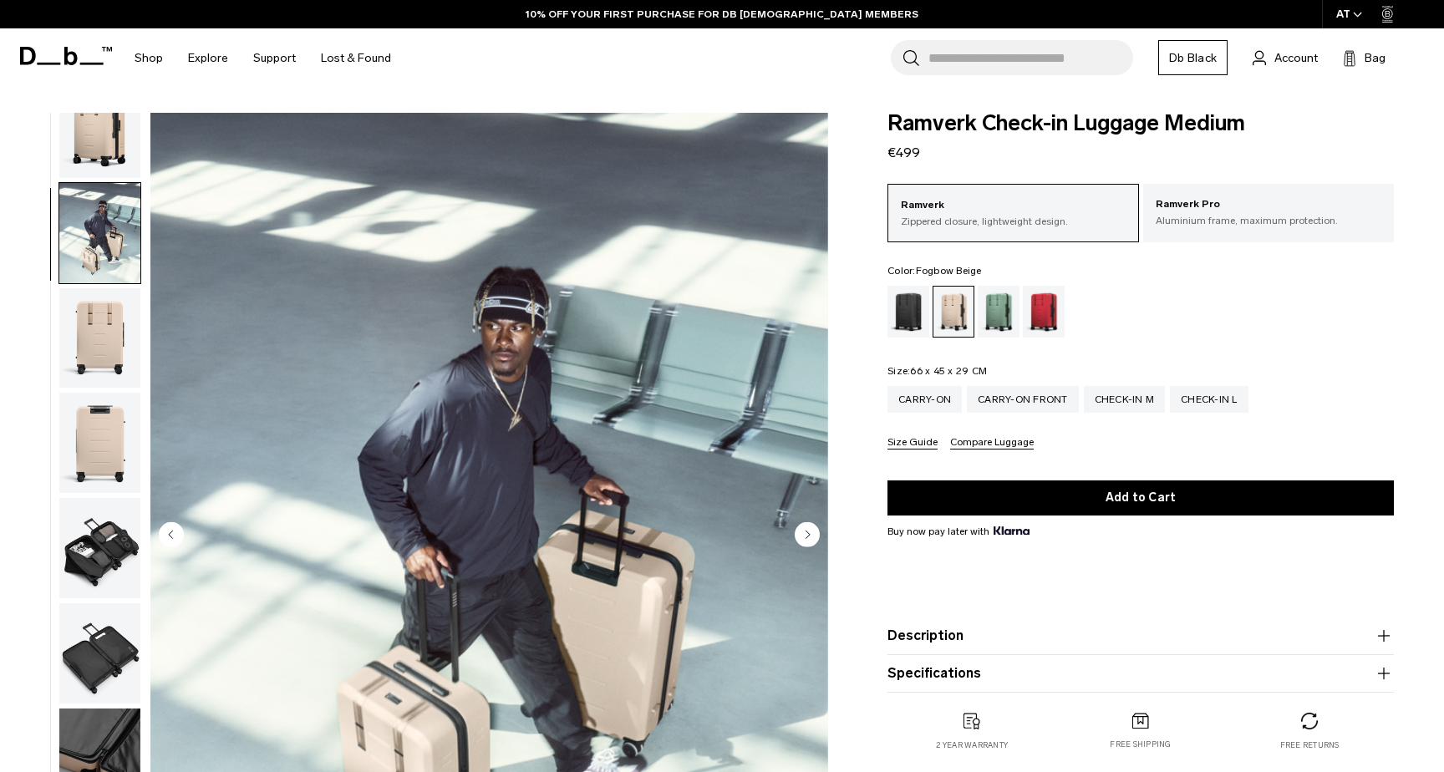
scroll to position [105, 0]
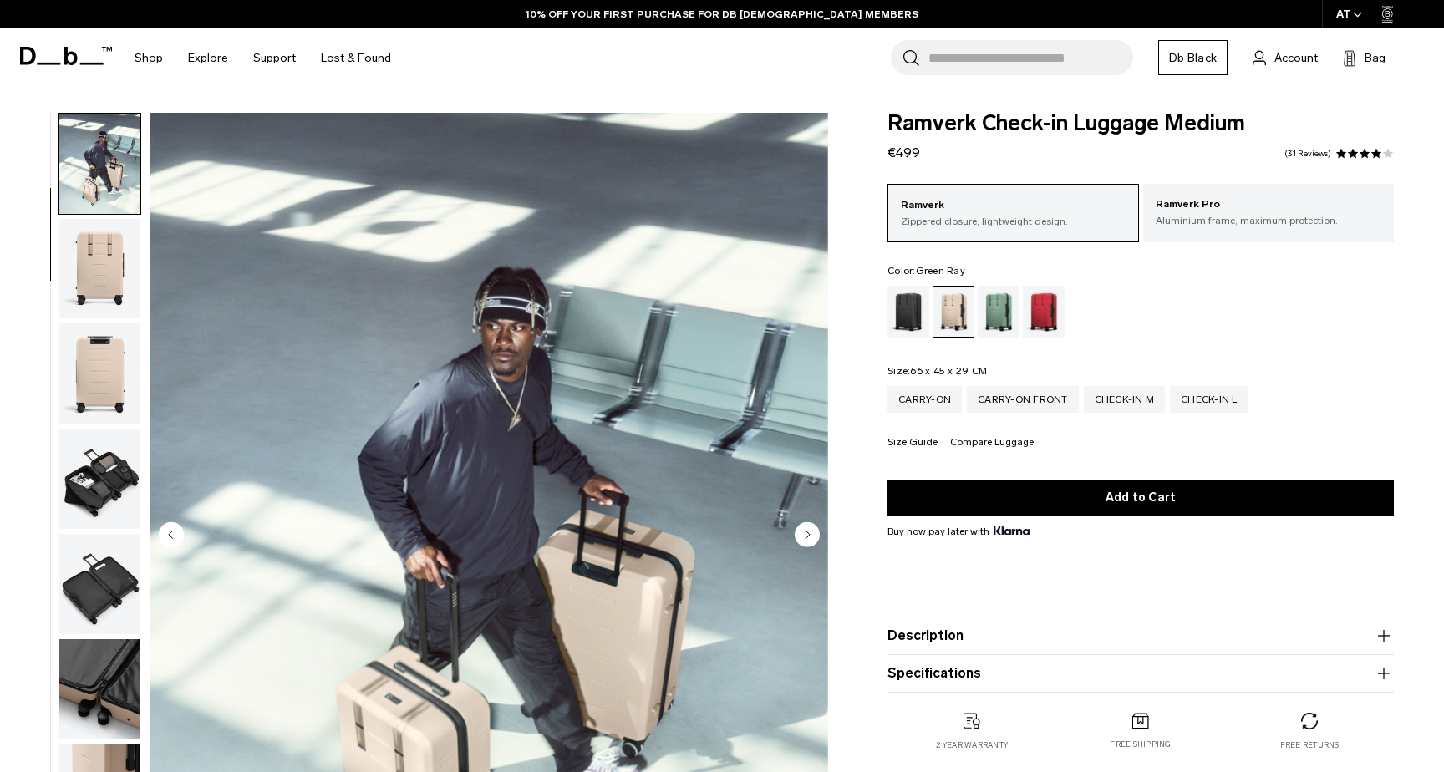
click at [992, 314] on div "Green Ray" at bounding box center [999, 312] width 43 height 52
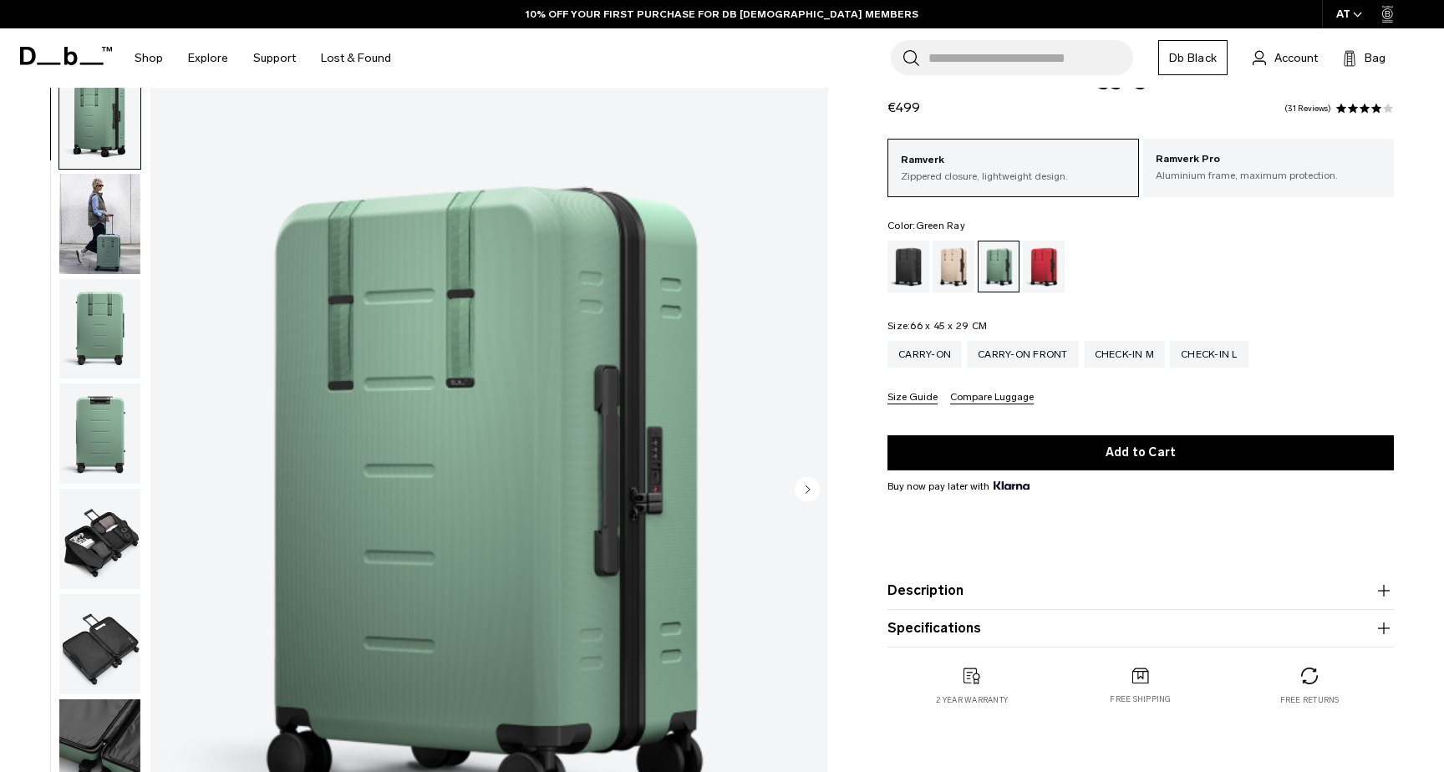
scroll to position [79, 0]
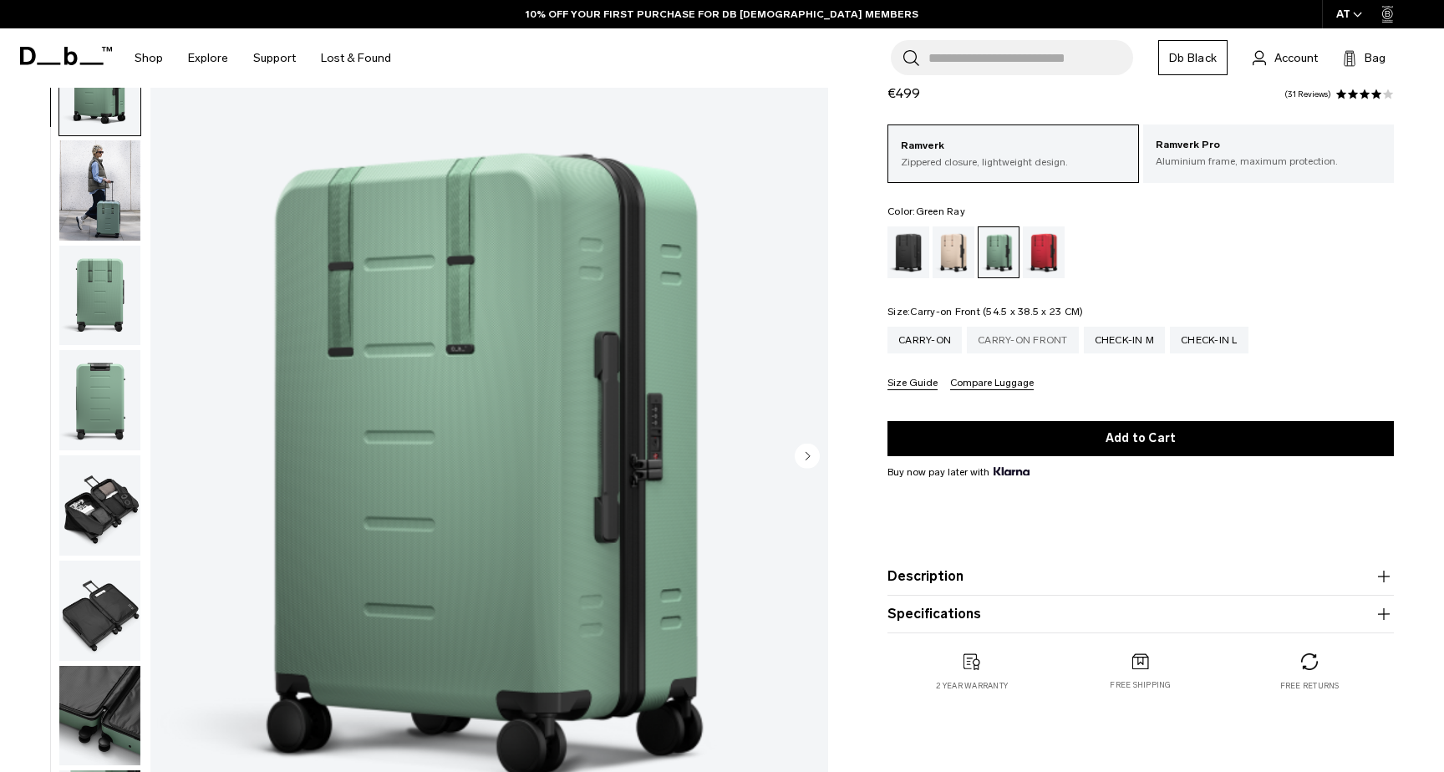
click at [1011, 347] on div "Carry-on Front" at bounding box center [1023, 340] width 112 height 27
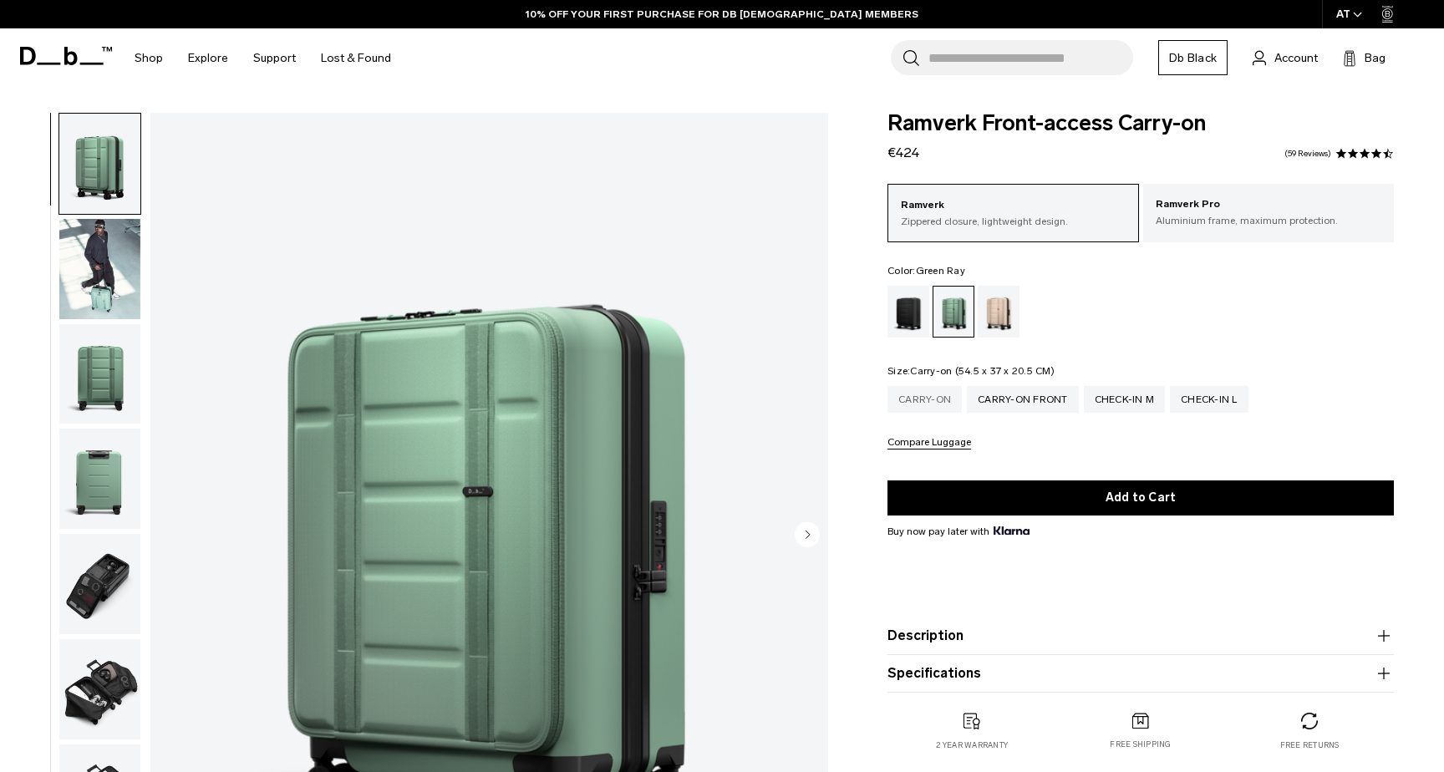
click at [938, 407] on div "Carry-on" at bounding box center [925, 399] width 74 height 27
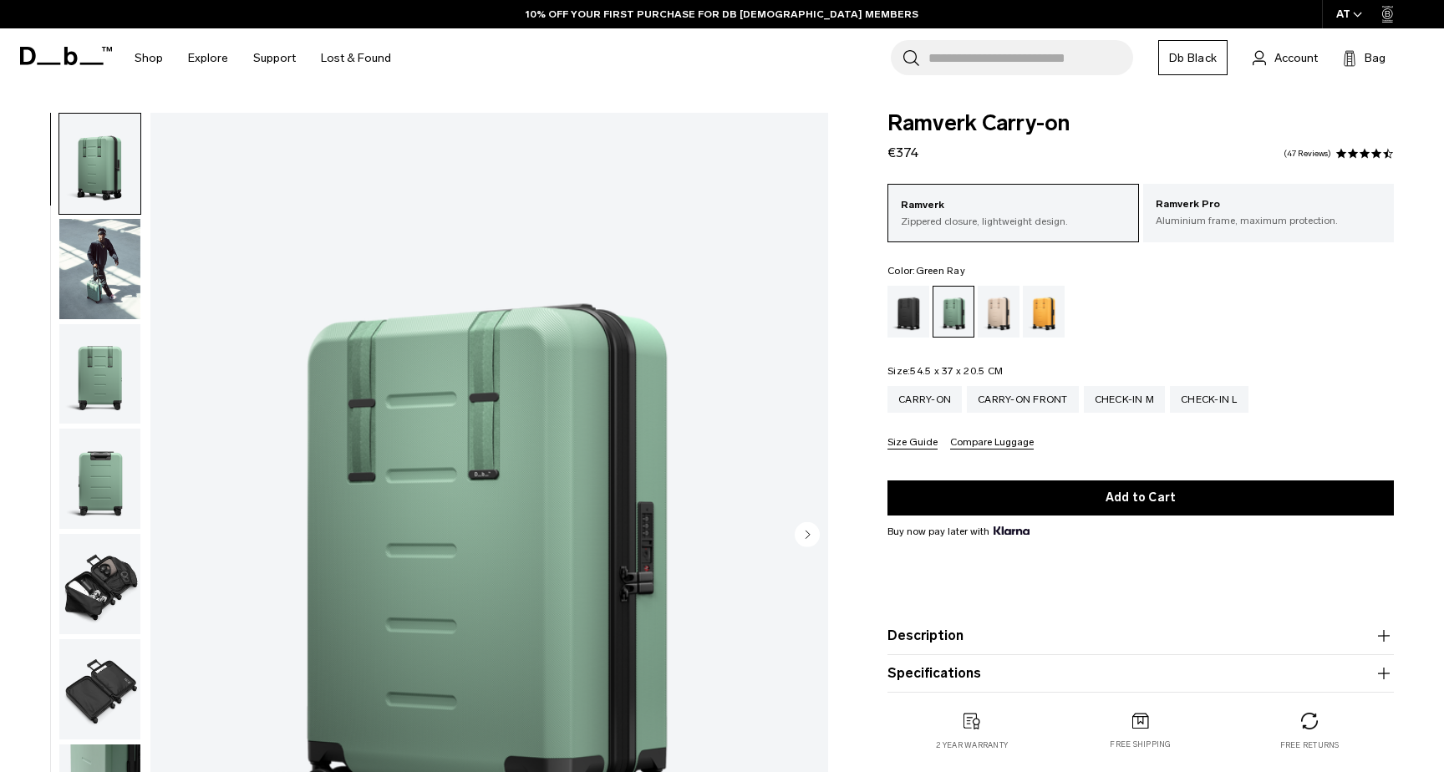
click at [120, 283] on img "button" at bounding box center [99, 269] width 81 height 100
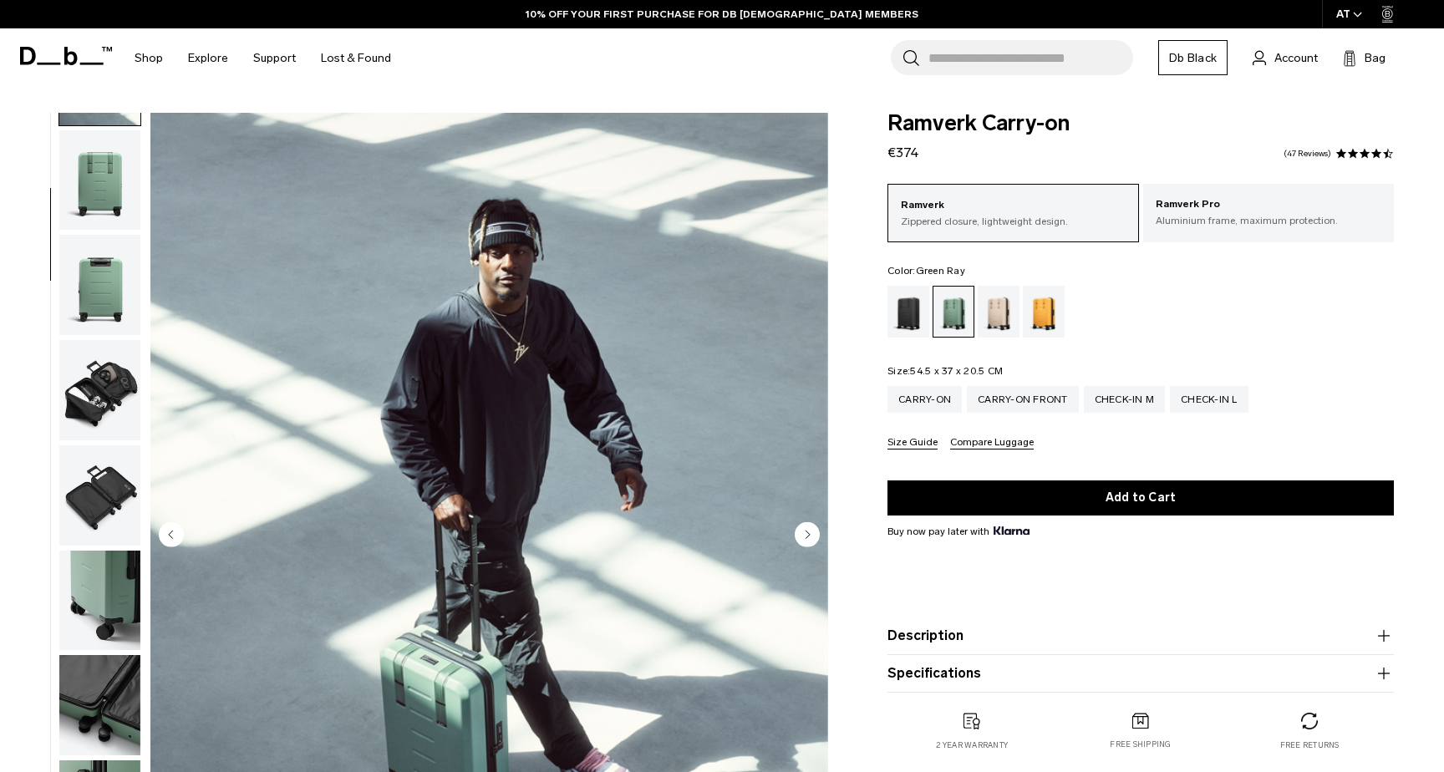
scroll to position [206, 0]
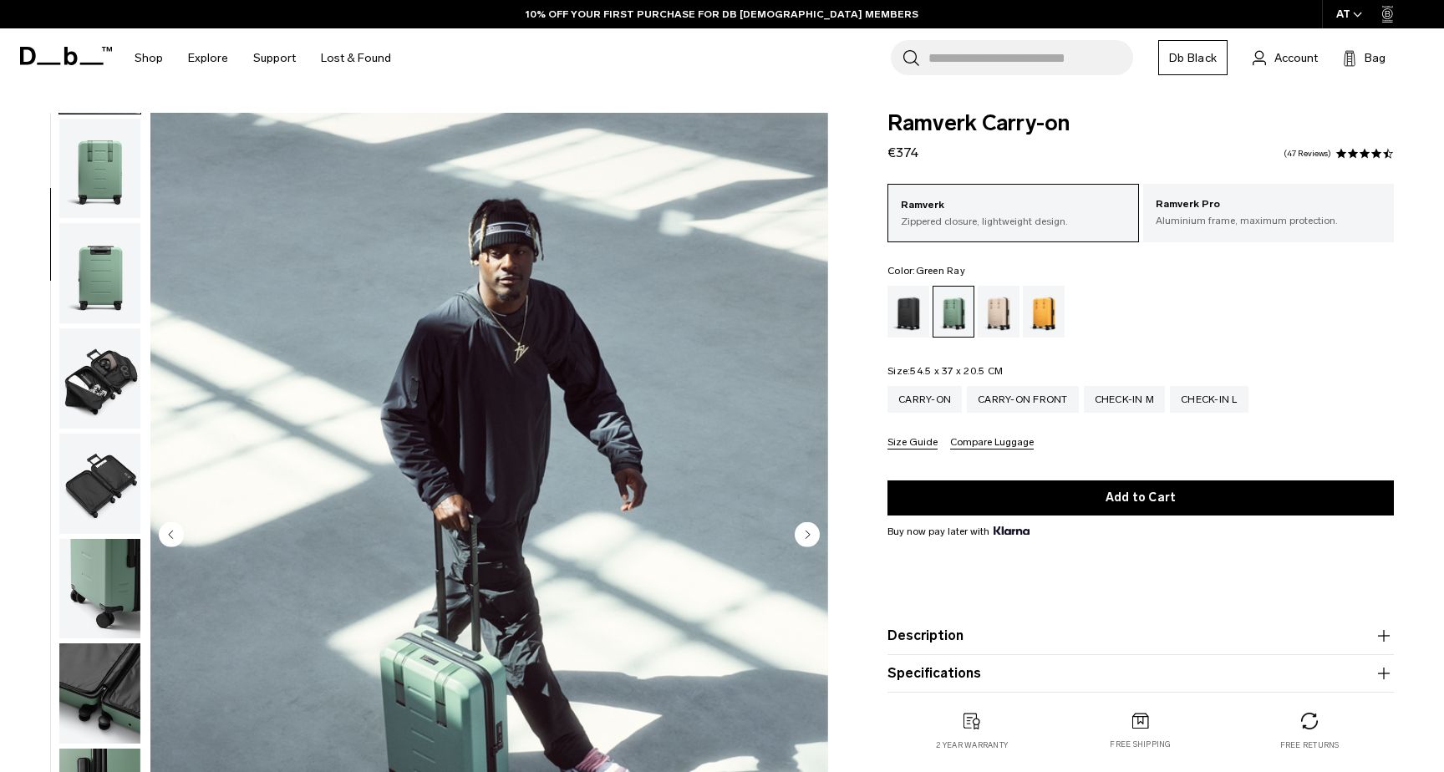
click at [1066, 629] on button "Description" at bounding box center [1141, 636] width 507 height 20
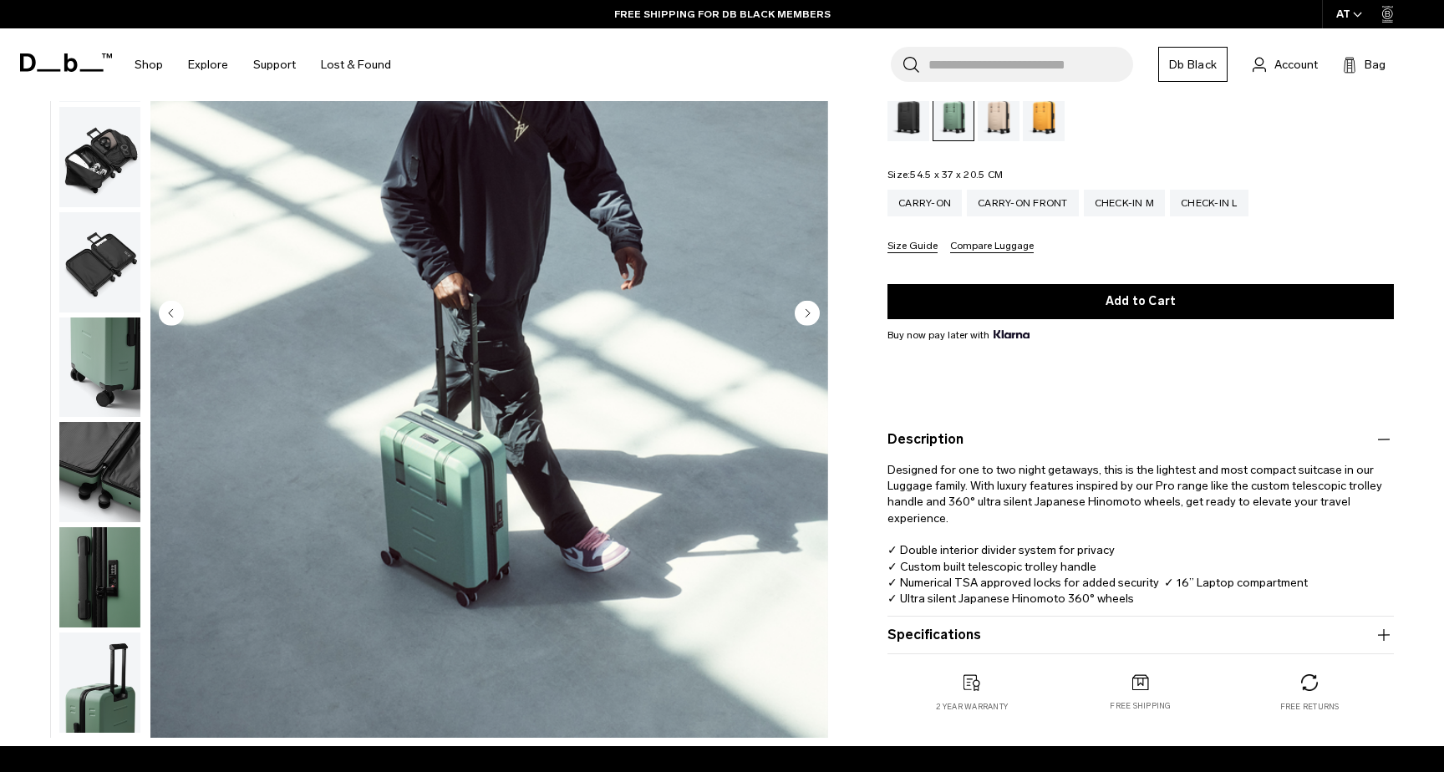
scroll to position [267, 0]
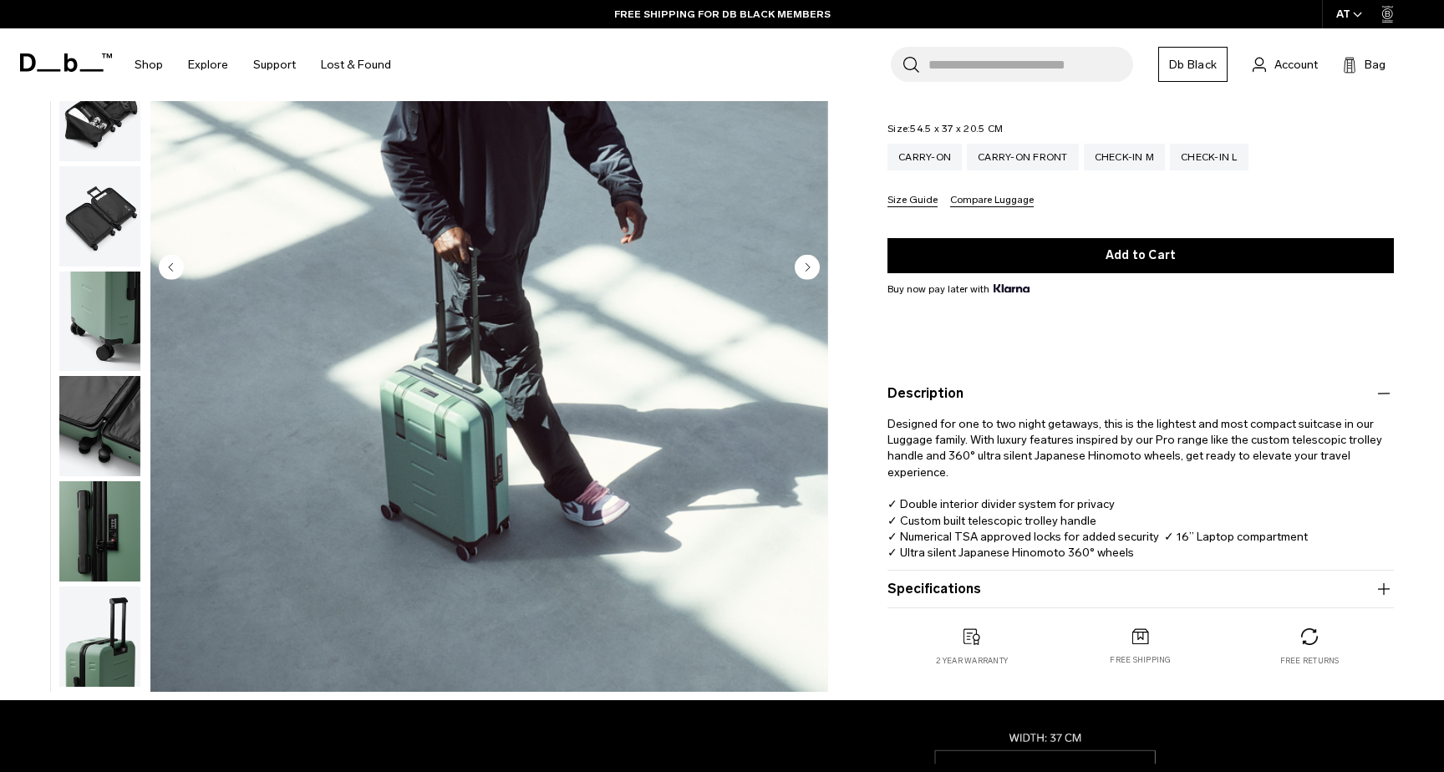
click at [1032, 585] on button "Specifications" at bounding box center [1141, 589] width 507 height 20
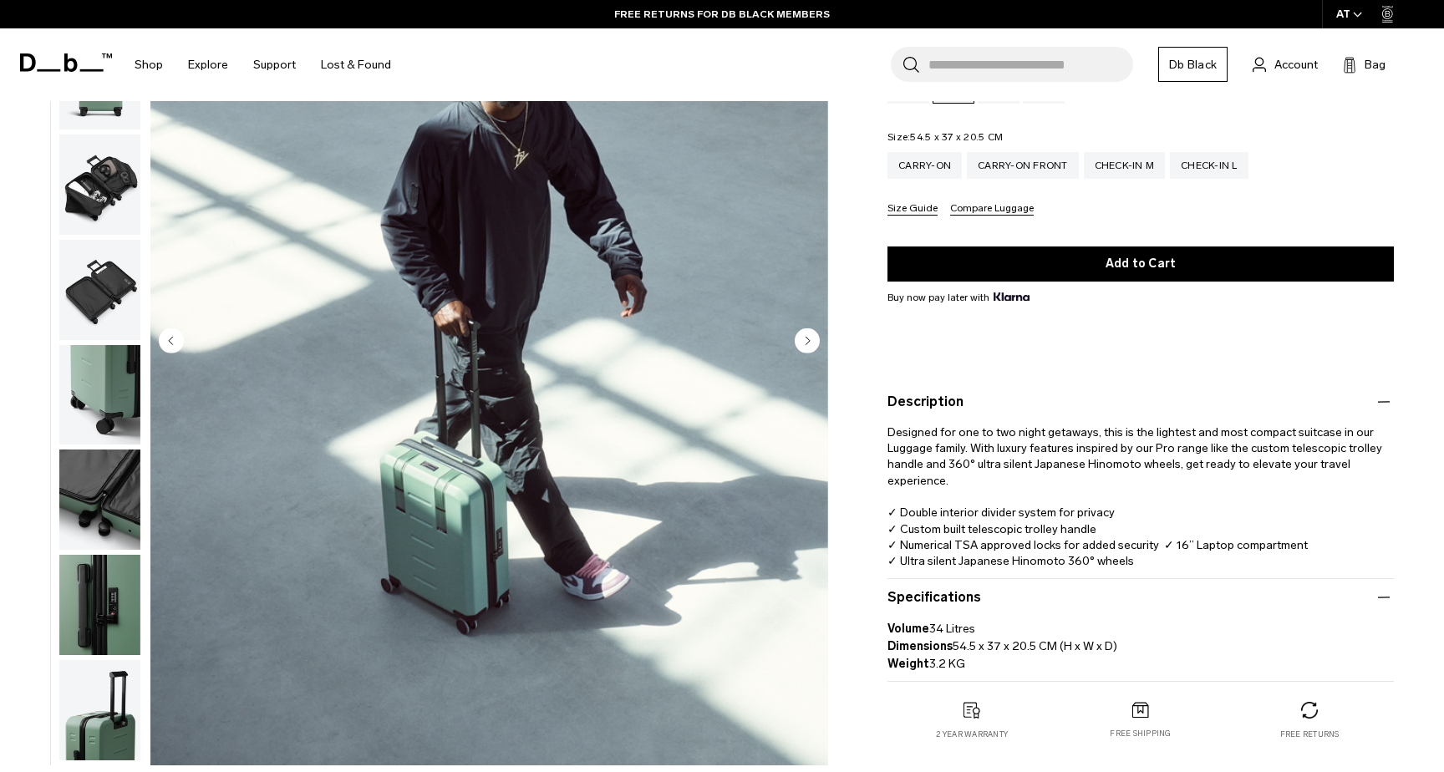
scroll to position [201, 0]
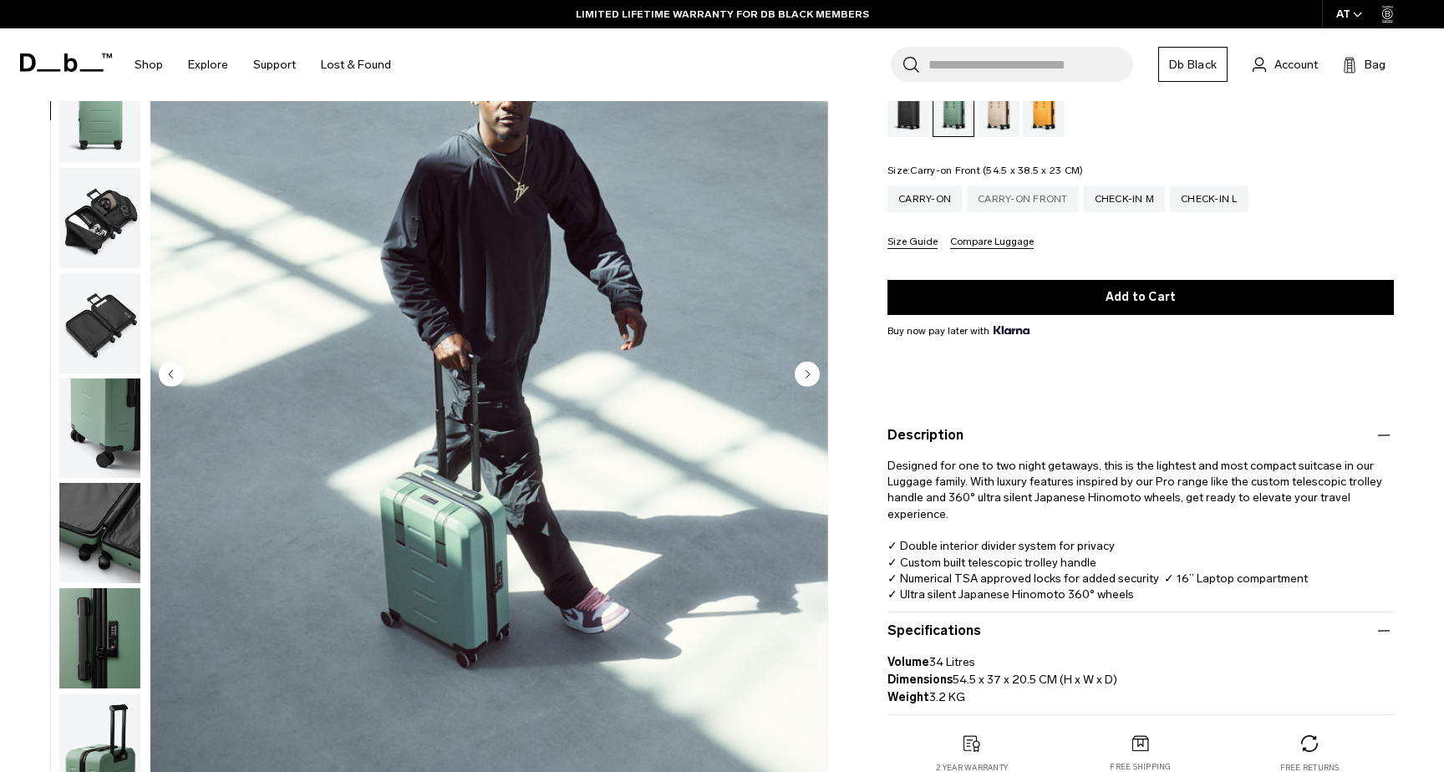
click at [1017, 187] on div "Carry-on Front" at bounding box center [1023, 199] width 112 height 27
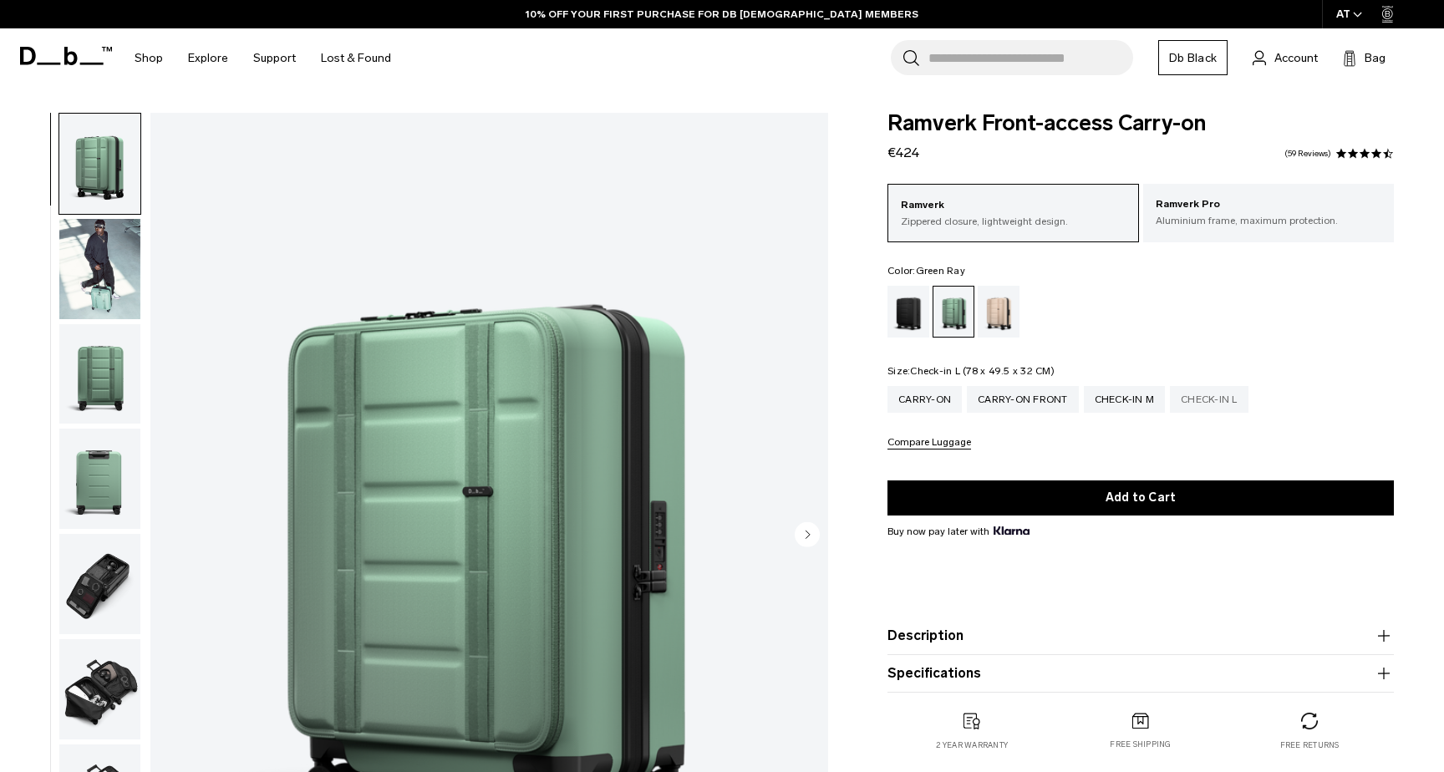
click at [1219, 400] on div "Check-in L" at bounding box center [1209, 399] width 79 height 27
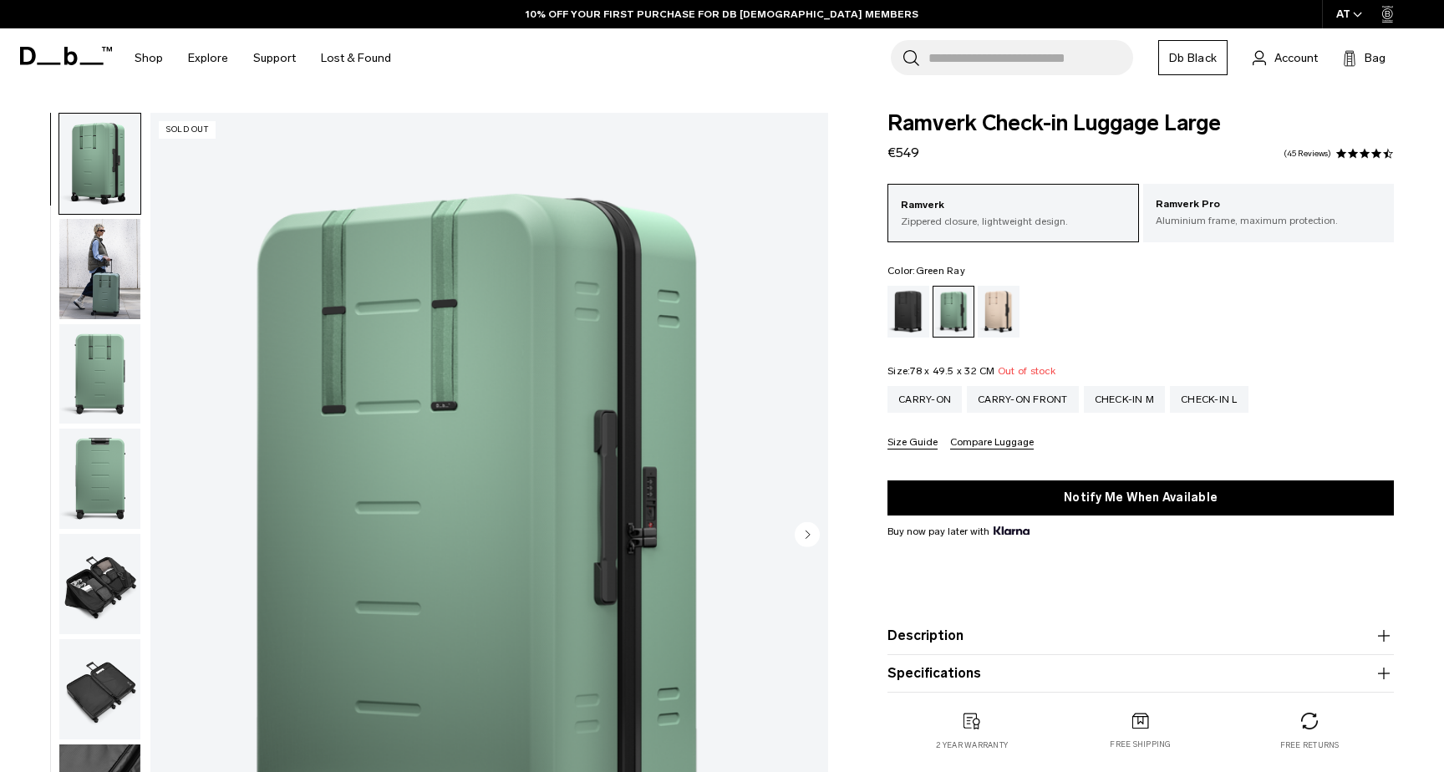
click at [950, 678] on button "Specifications" at bounding box center [1141, 674] width 507 height 20
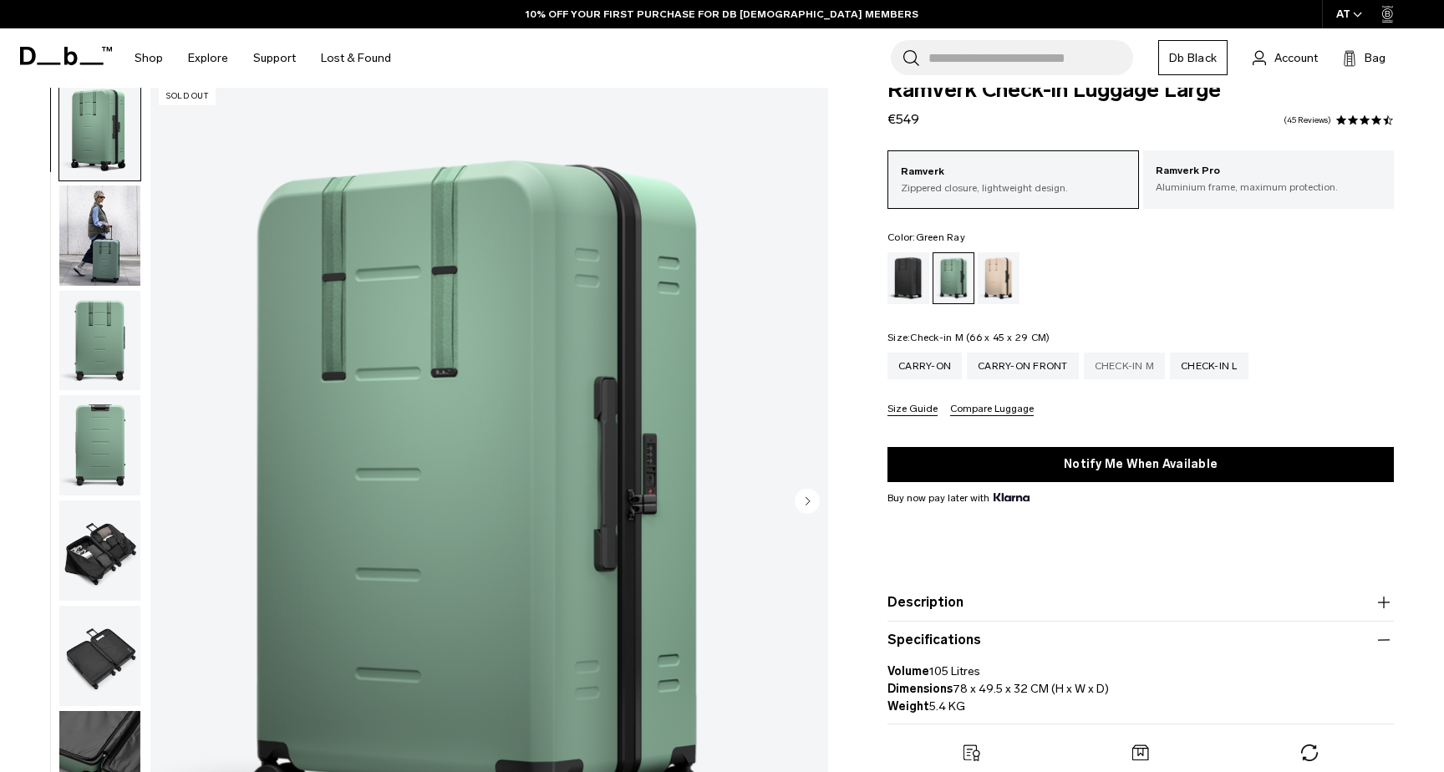
click at [1152, 355] on div "Check-in M" at bounding box center [1125, 366] width 82 height 27
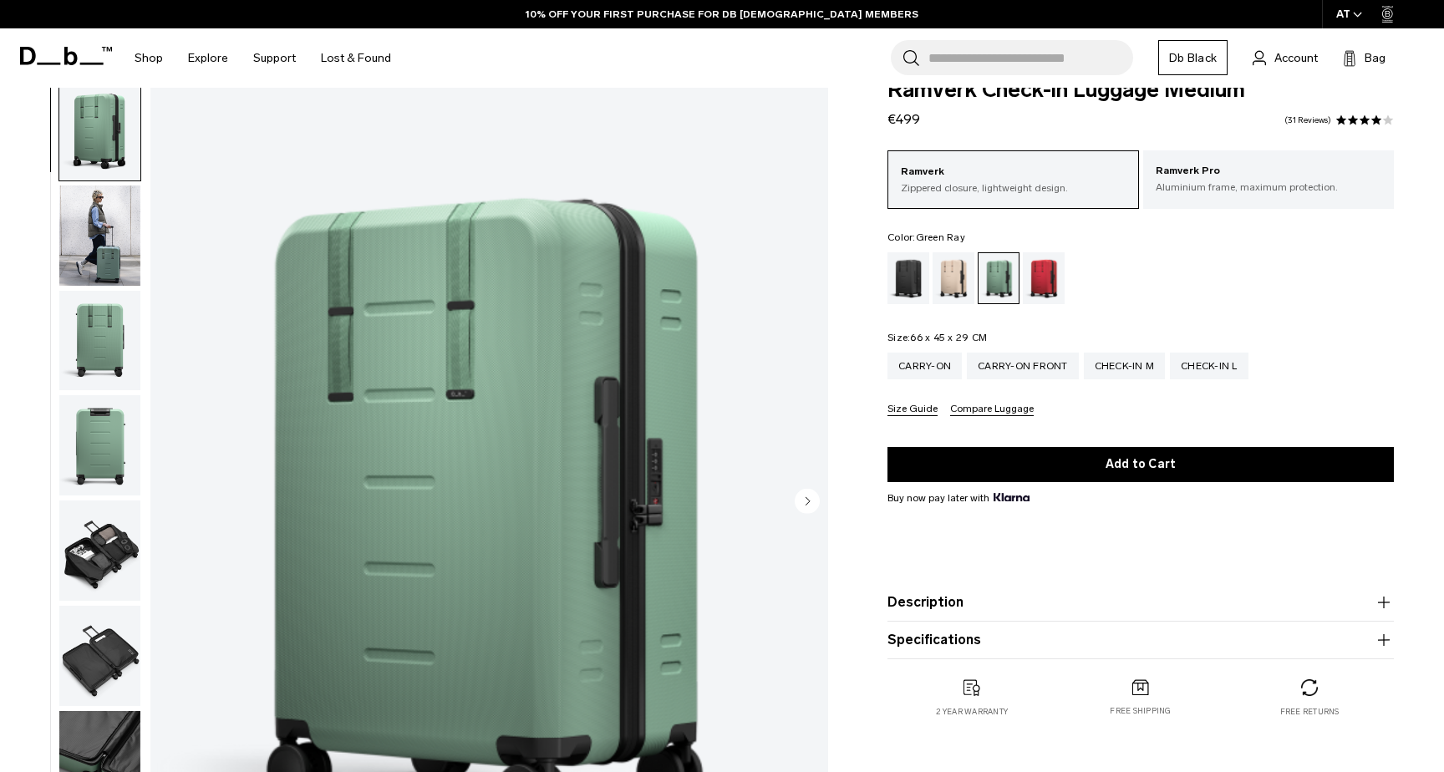
click at [954, 641] on button "Specifications" at bounding box center [1141, 640] width 507 height 20
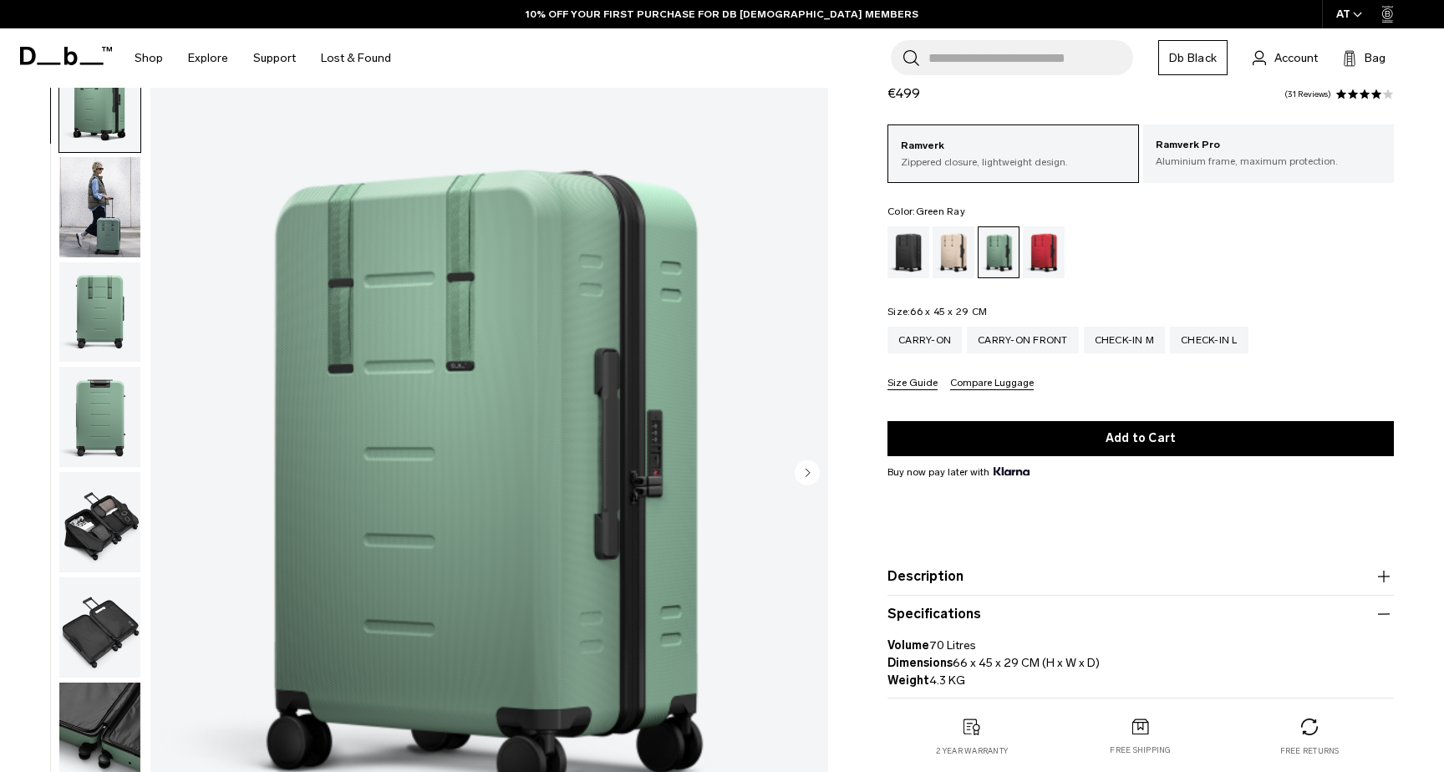
scroll to position [67, 0]
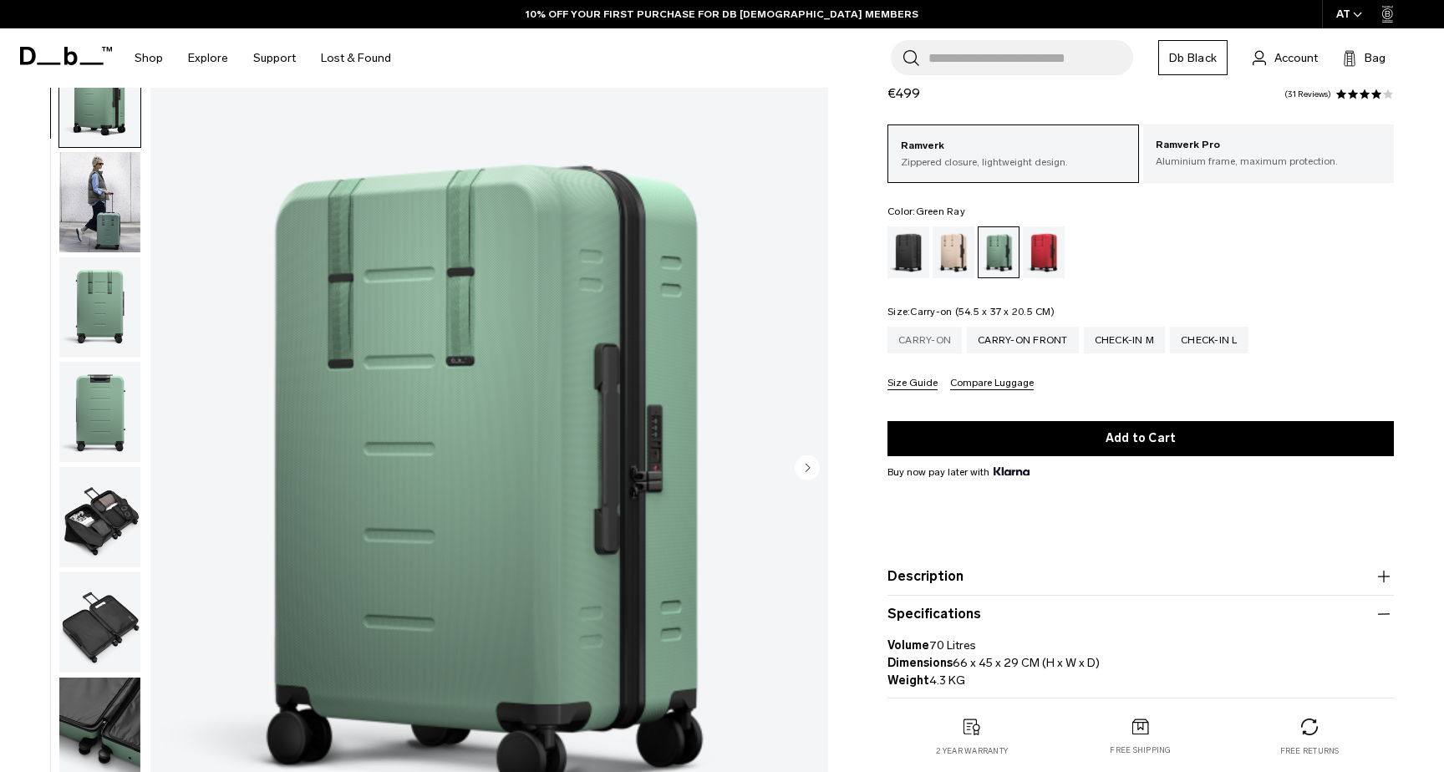
click at [937, 344] on div "Carry-on" at bounding box center [925, 340] width 74 height 27
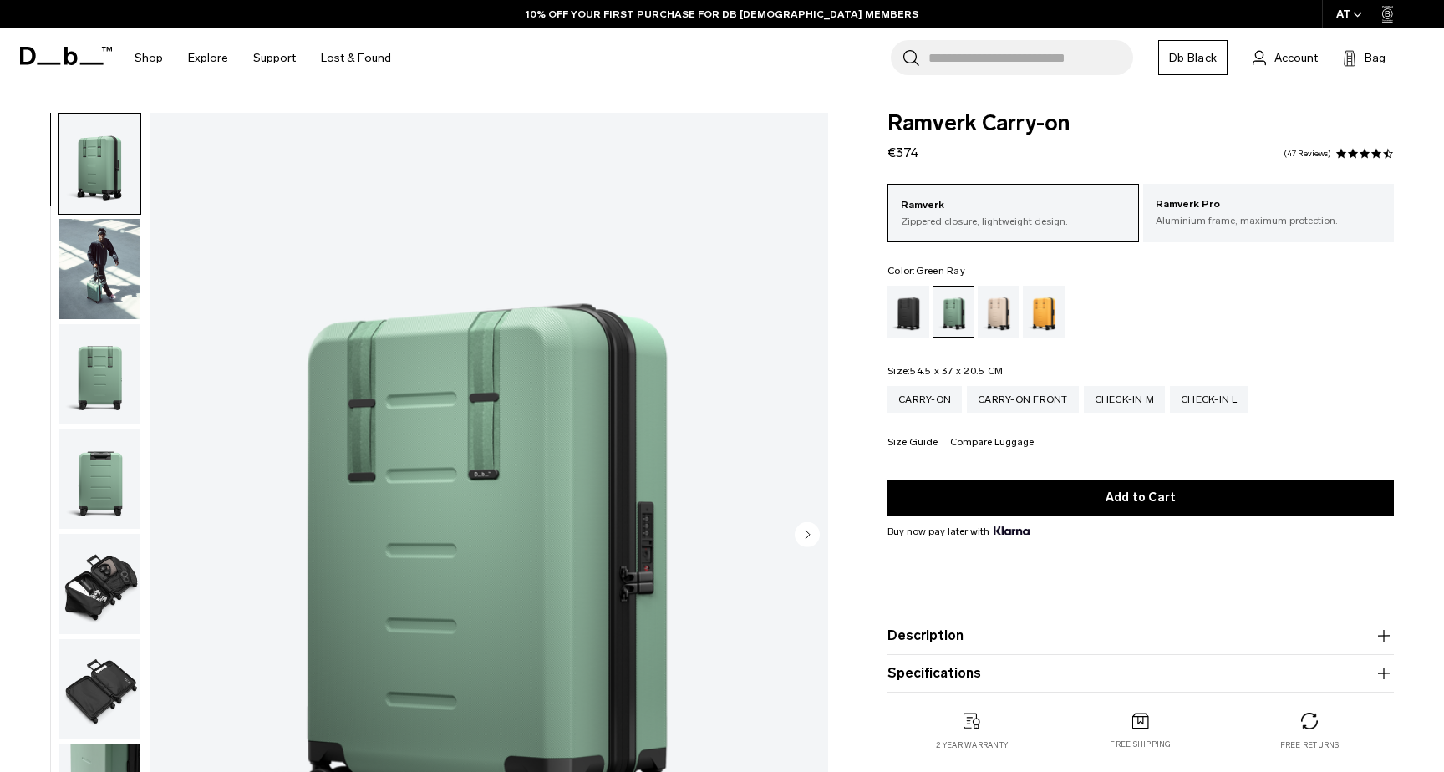
click at [1029, 672] on button "Specifications" at bounding box center [1141, 674] width 507 height 20
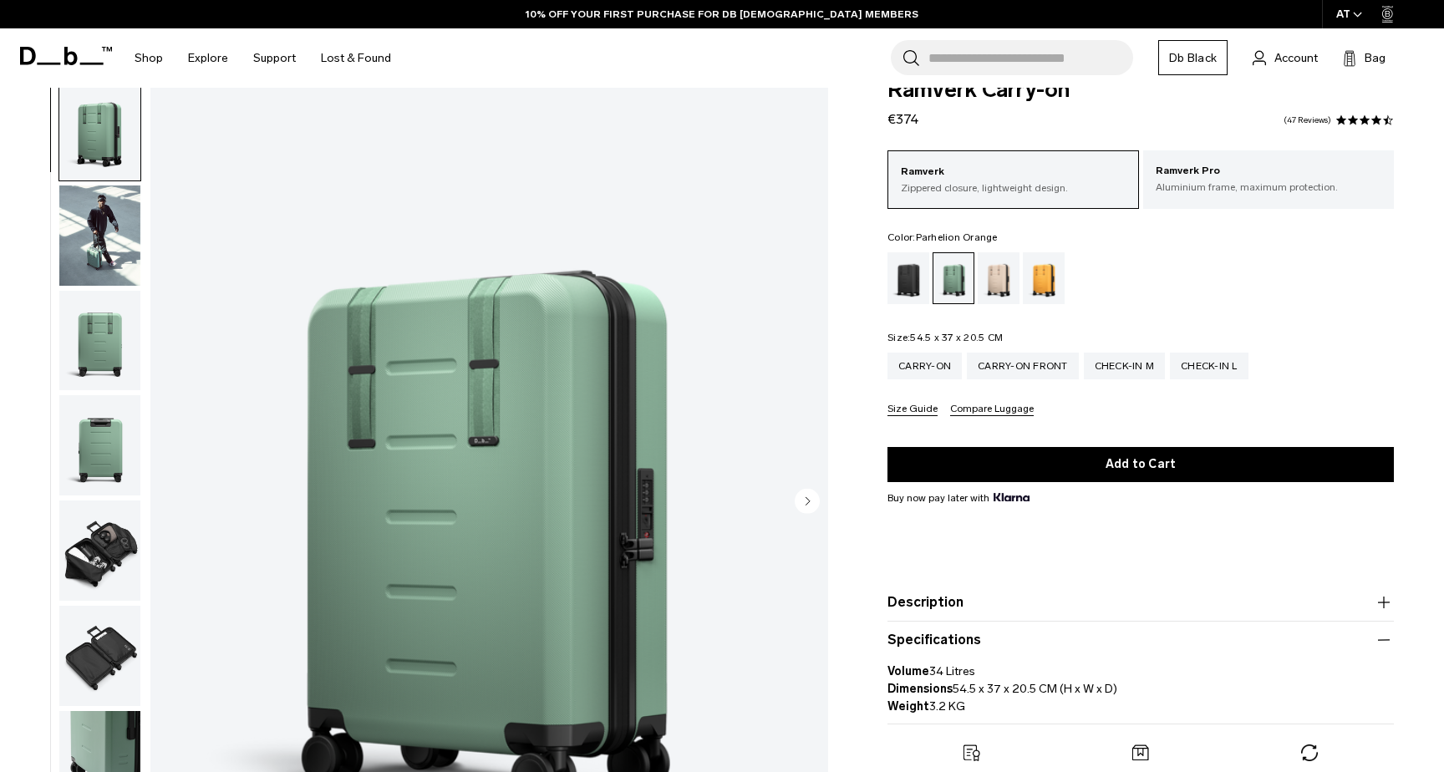
click at [1036, 276] on div "Parhelion Orange" at bounding box center [1044, 278] width 43 height 52
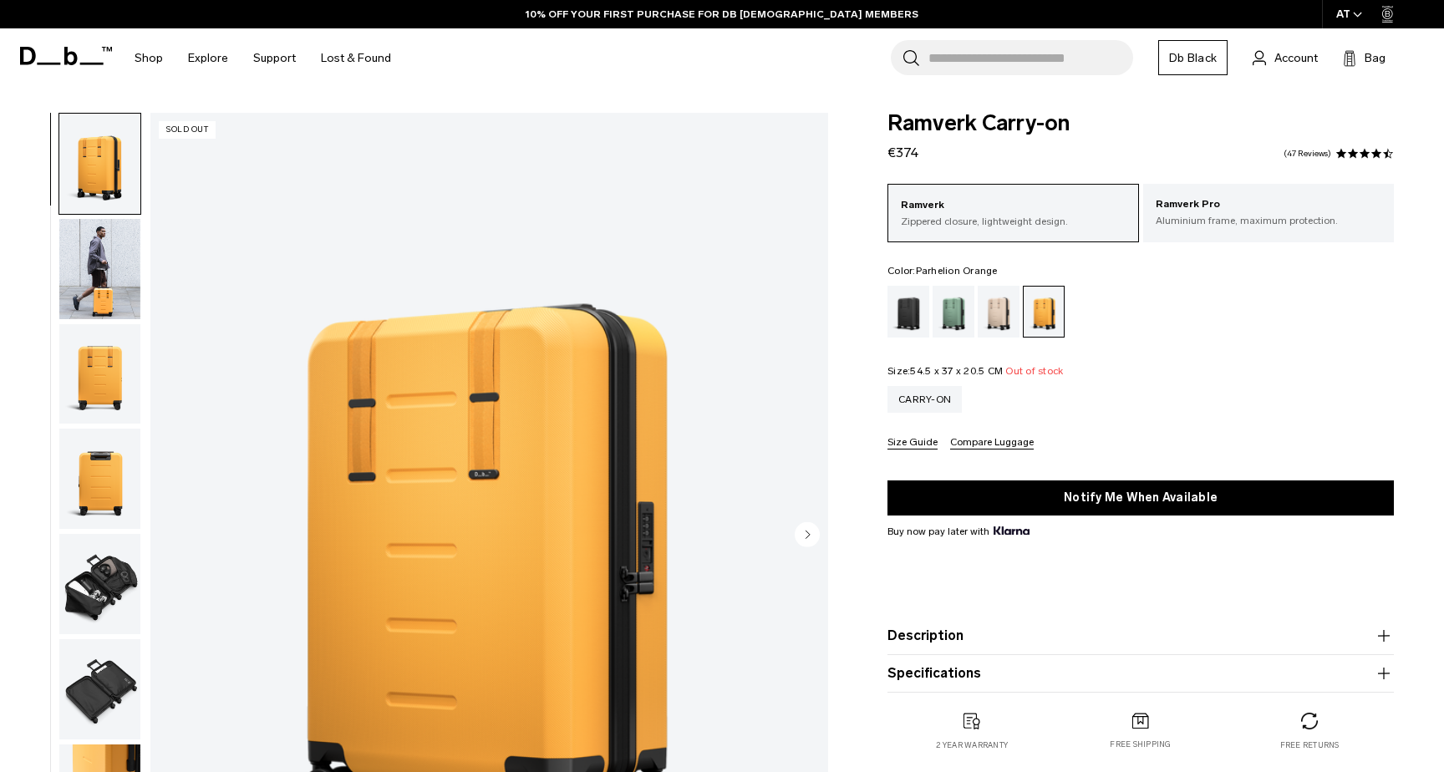
click at [84, 287] on img "button" at bounding box center [99, 269] width 81 height 100
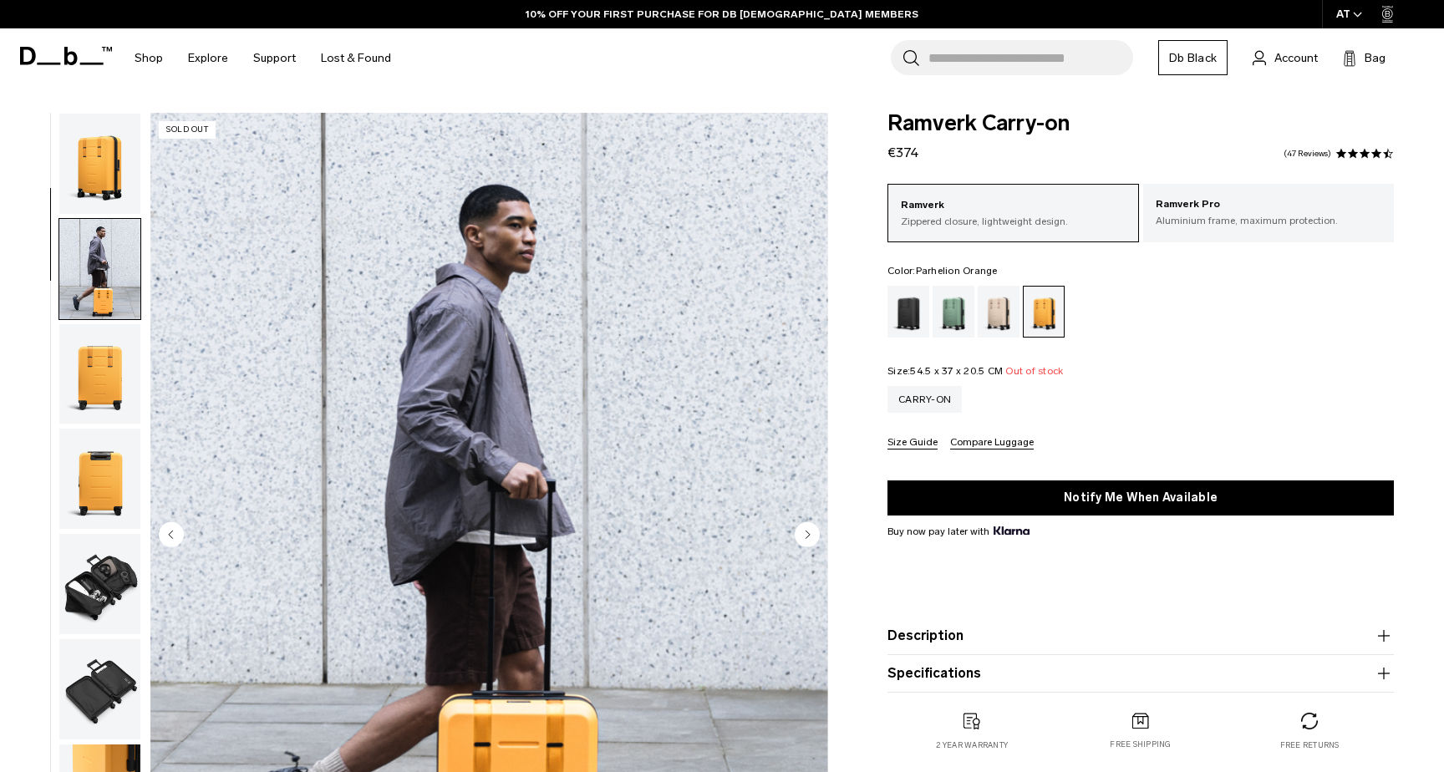
scroll to position [95, 0]
